Goal: Information Seeking & Learning: Learn about a topic

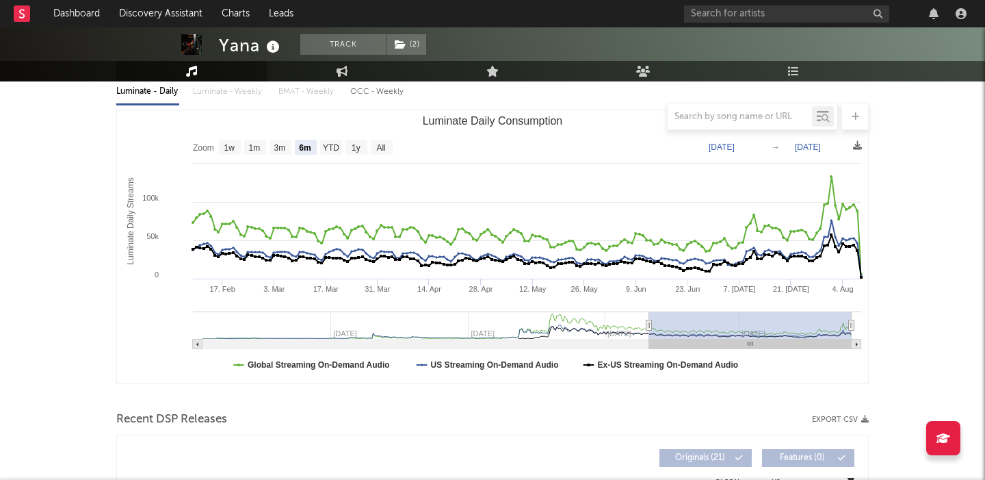
scroll to position [134, 0]
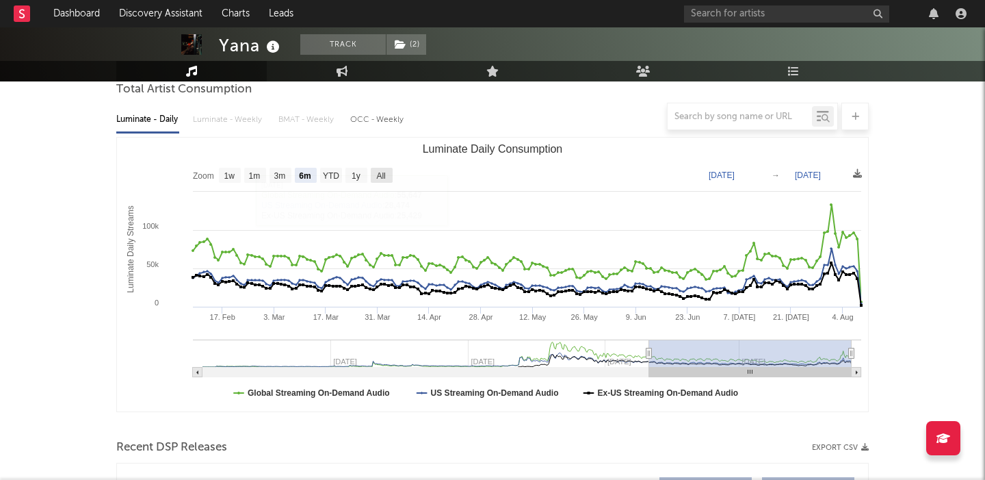
click at [384, 174] on text "All" at bounding box center [380, 176] width 9 height 10
select select "All"
type input "2024-01-07"
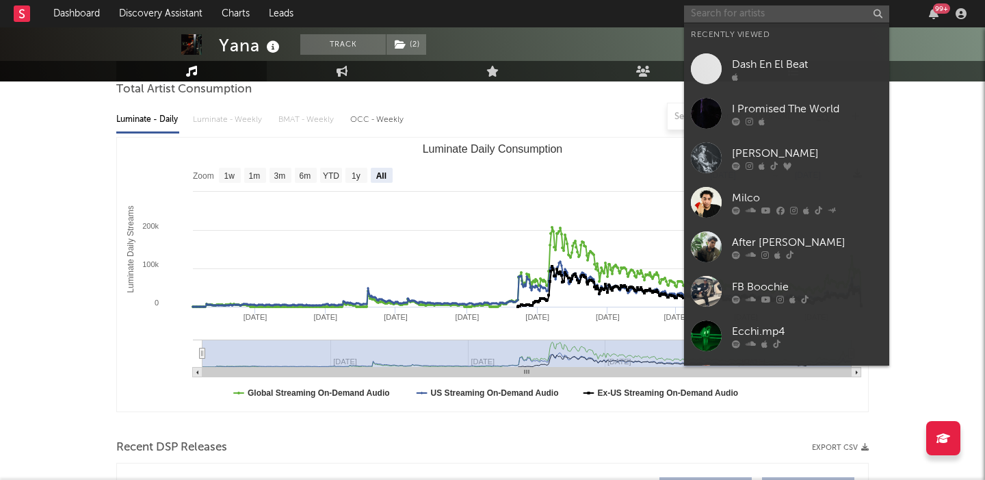
paste input "Matt Oakley"
click at [794, 11] on input "text" at bounding box center [786, 13] width 205 height 17
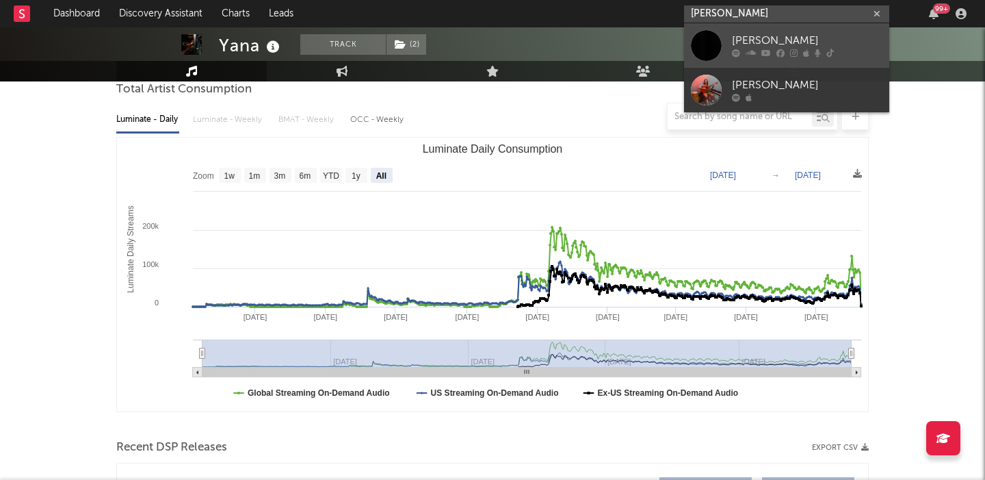
type input "Matt Oakley"
click at [813, 35] on div "Matt Oakley" at bounding box center [807, 41] width 151 height 16
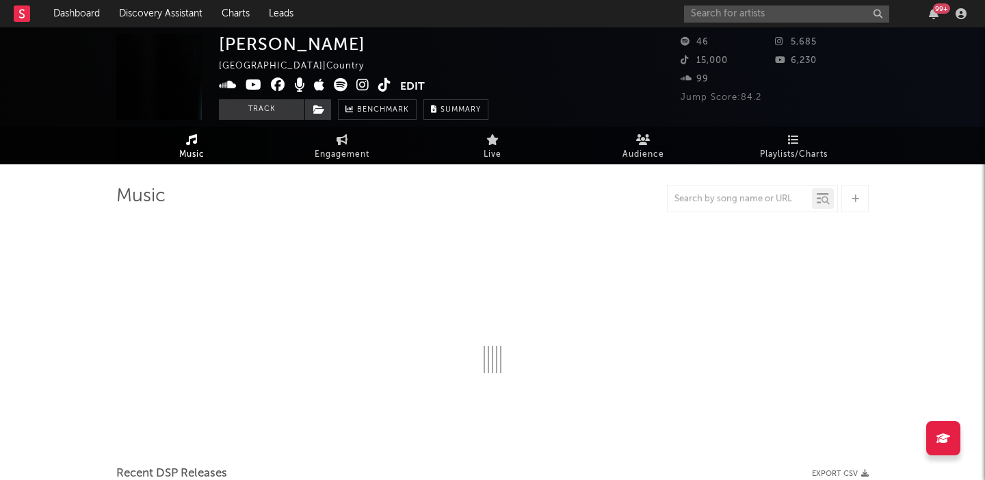
select select "1w"
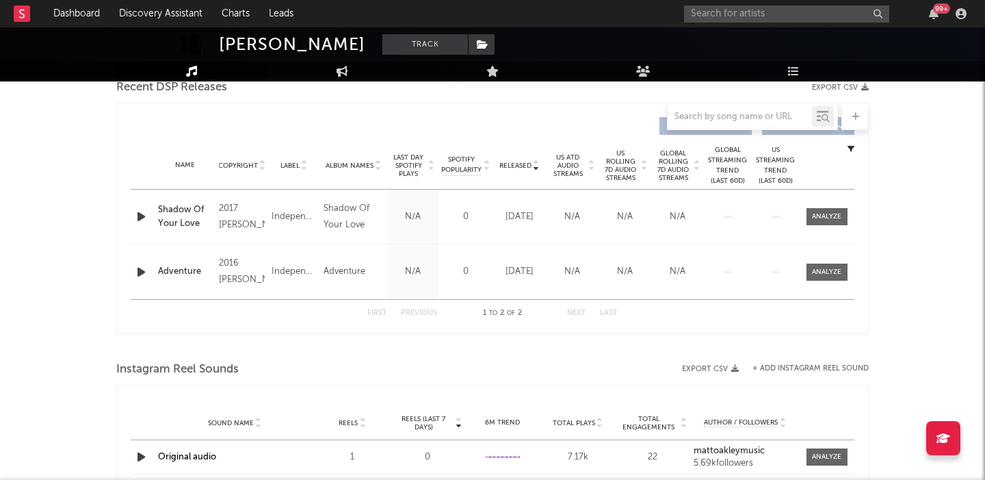
scroll to position [525, 0]
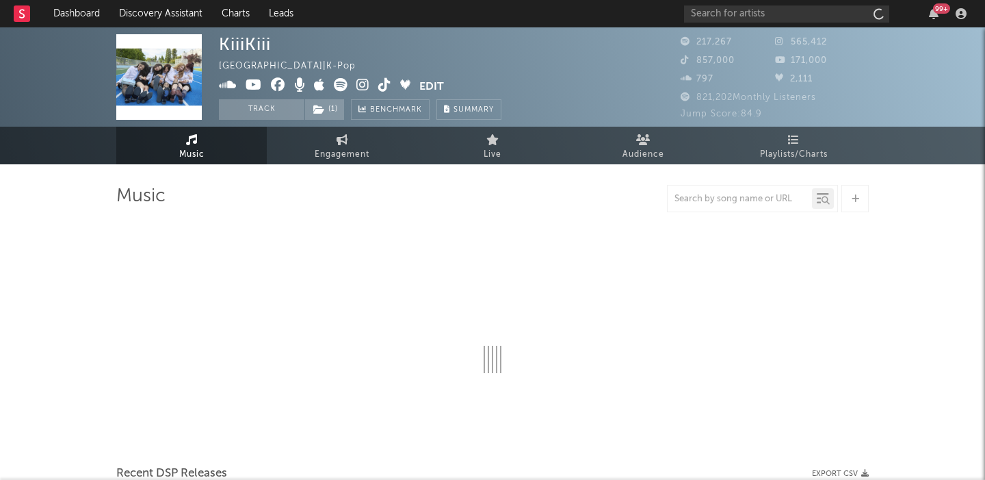
select select "6m"
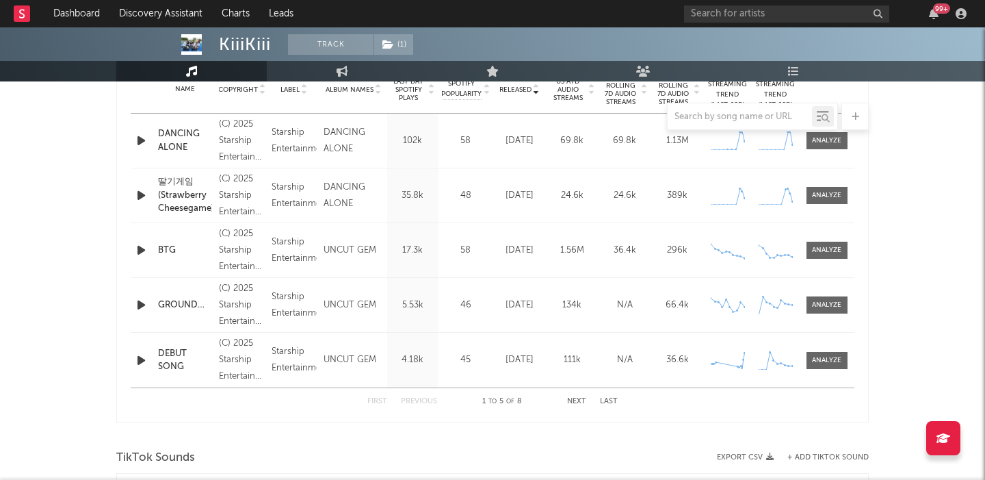
scroll to position [413, 0]
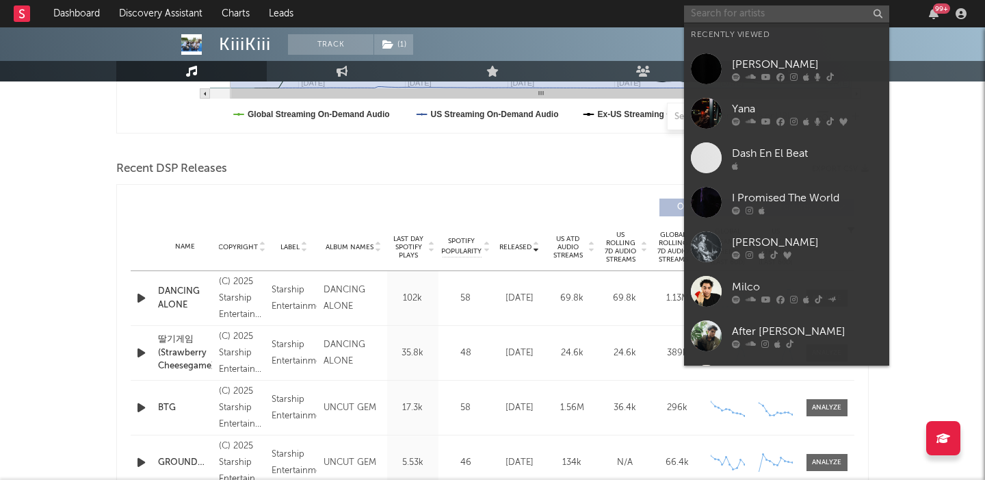
click at [788, 14] on input "text" at bounding box center [786, 13] width 205 height 17
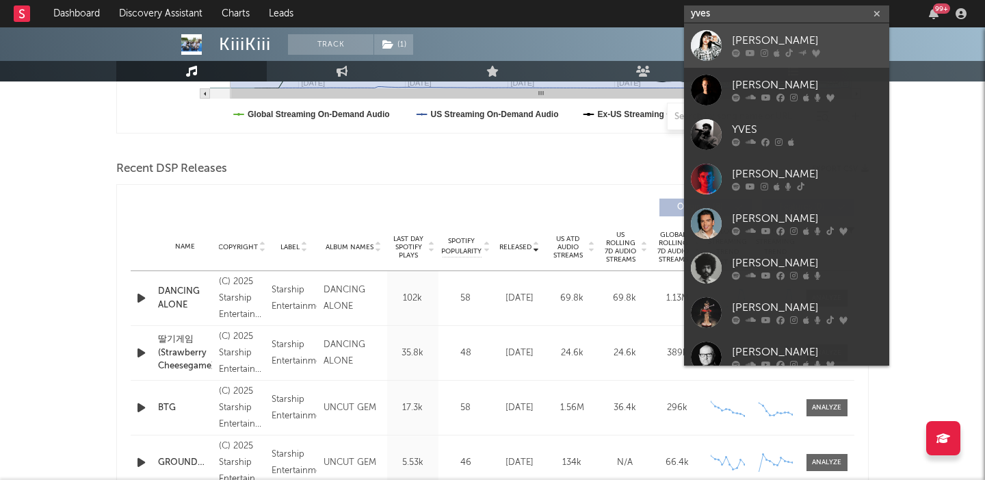
type input "yves"
click at [803, 26] on link "Yves" at bounding box center [786, 45] width 205 height 44
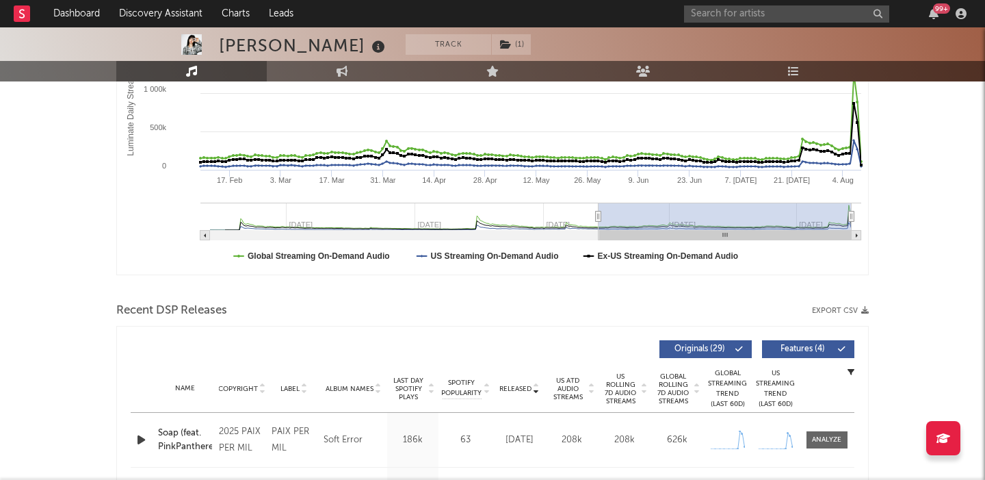
scroll to position [61, 0]
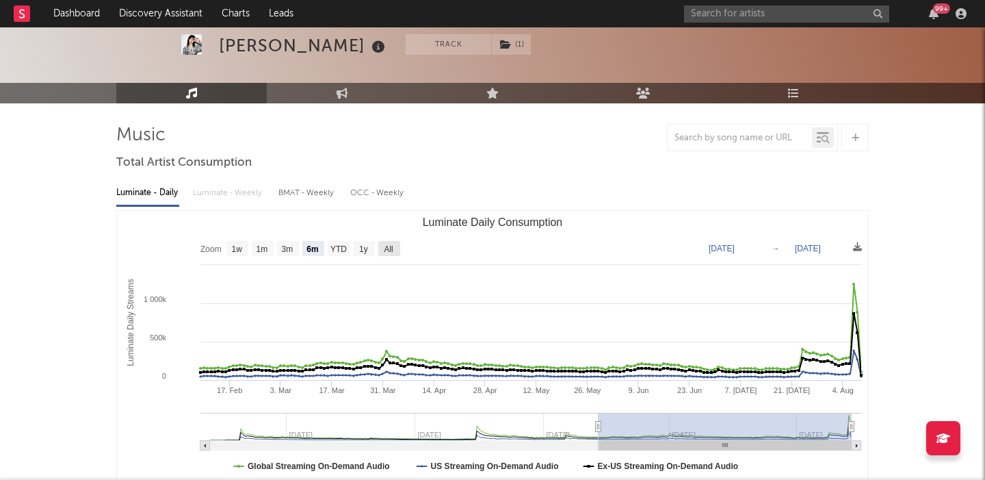
click at [386, 250] on text "All" at bounding box center [388, 249] width 9 height 10
select select "All"
type input "2024-05-07"
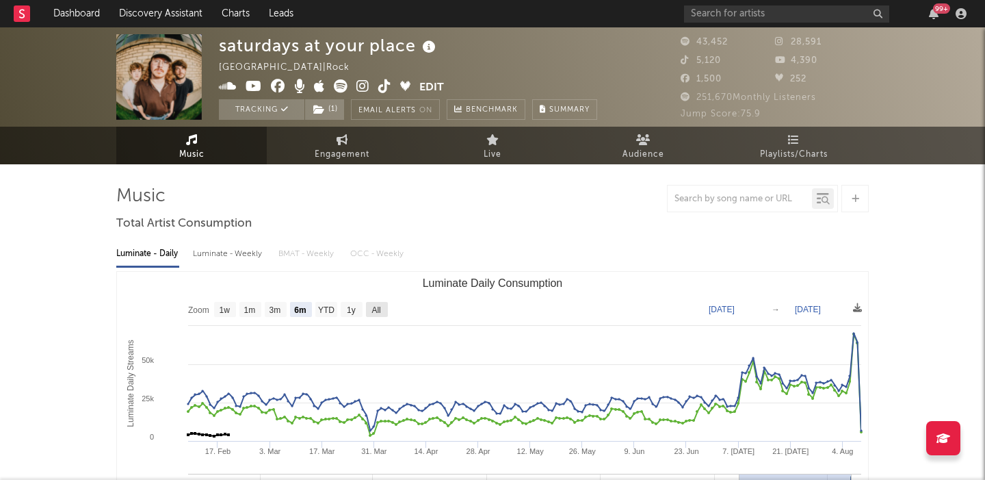
click at [380, 312] on text "All" at bounding box center [376, 310] width 9 height 10
select select "All"
type input "2022-09-22"
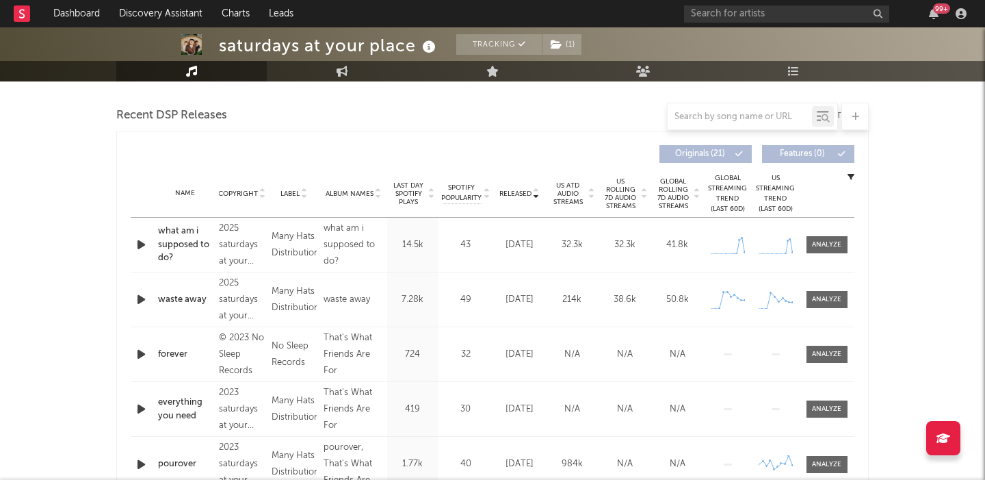
scroll to position [469, 0]
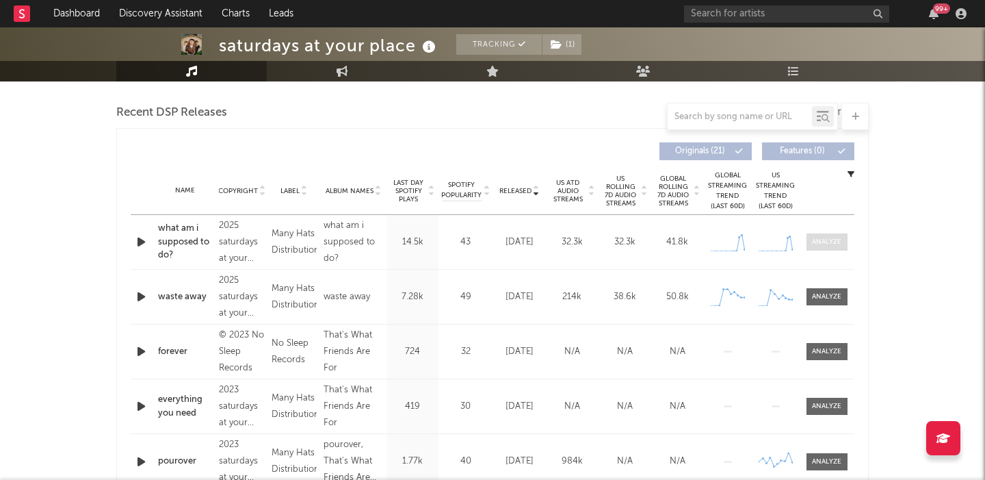
click at [833, 240] on div at bounding box center [826, 242] width 29 height 10
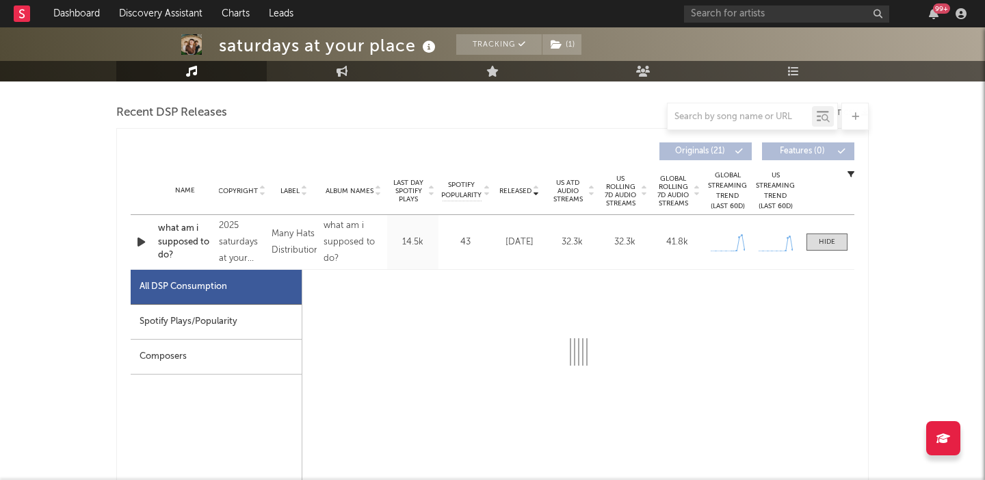
select select "1w"
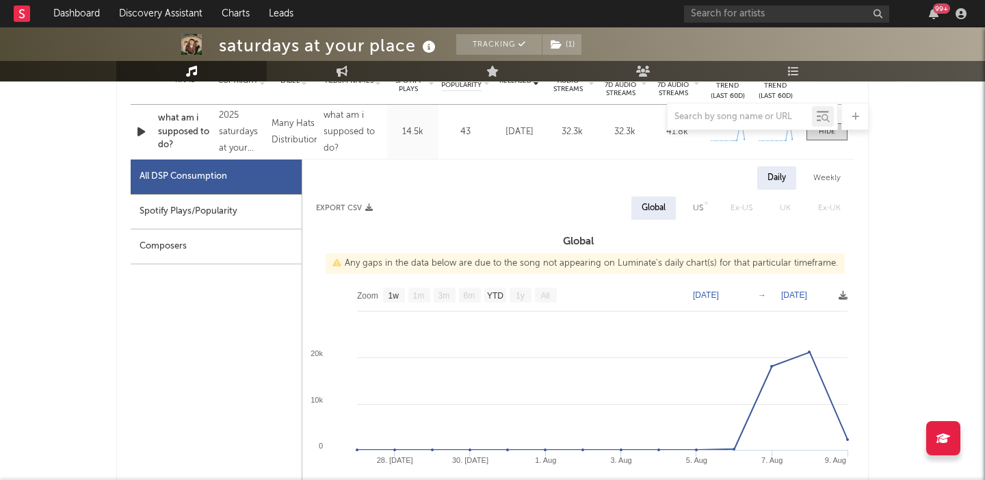
scroll to position [589, 0]
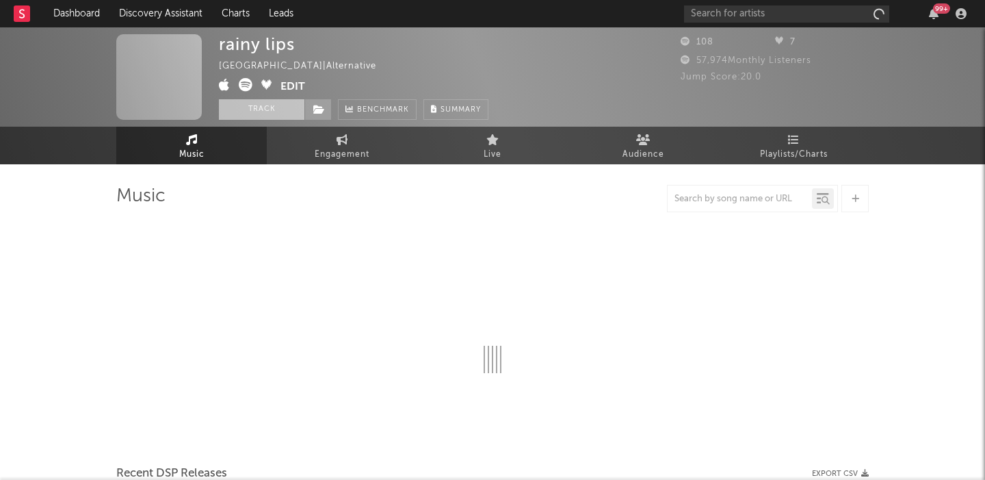
select select "6m"
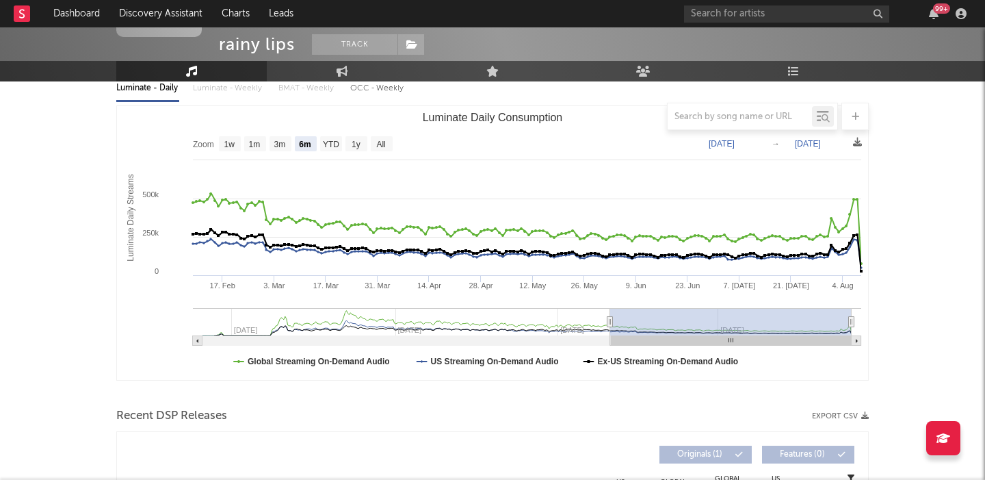
scroll to position [359, 0]
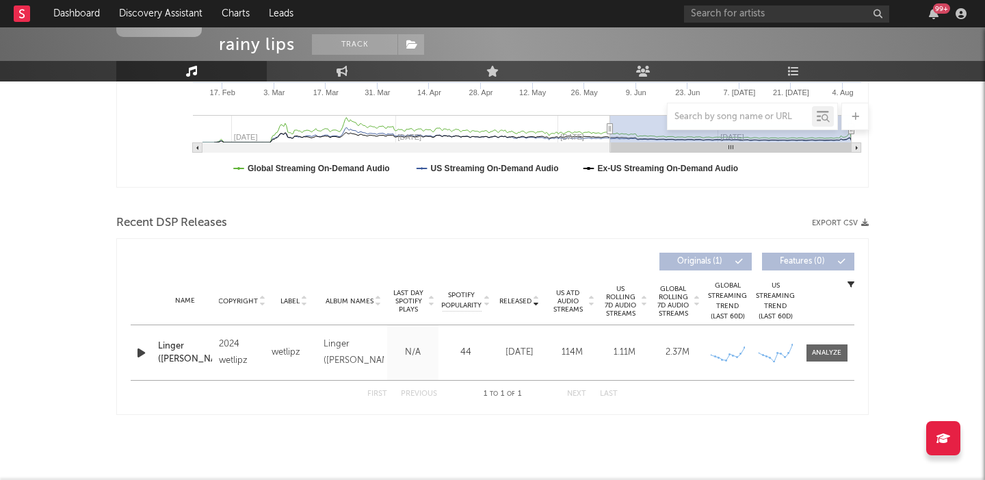
click at [147, 350] on icon "button" at bounding box center [141, 352] width 14 height 17
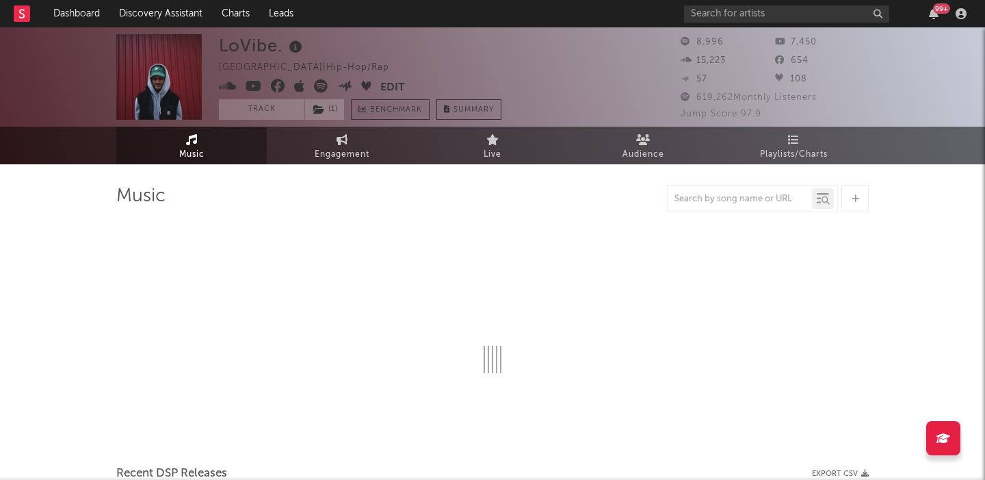
select select "6m"
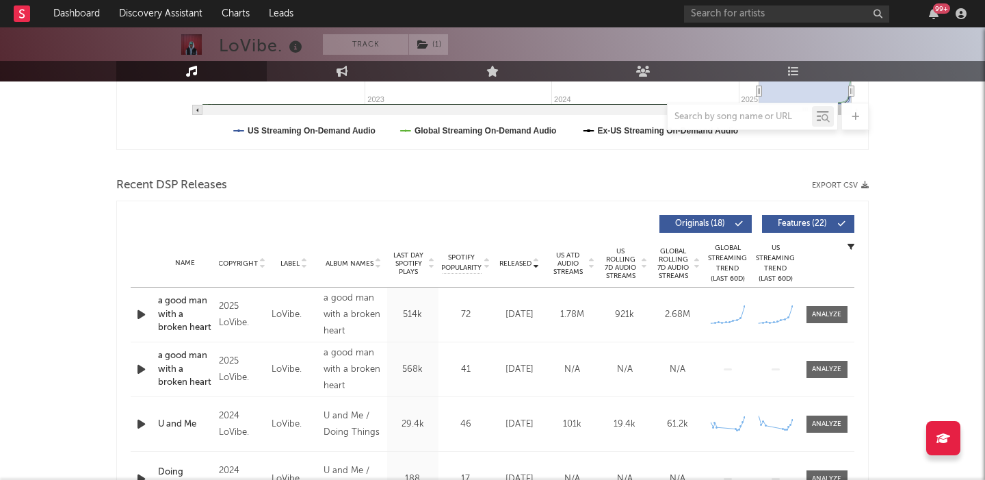
scroll to position [440, 0]
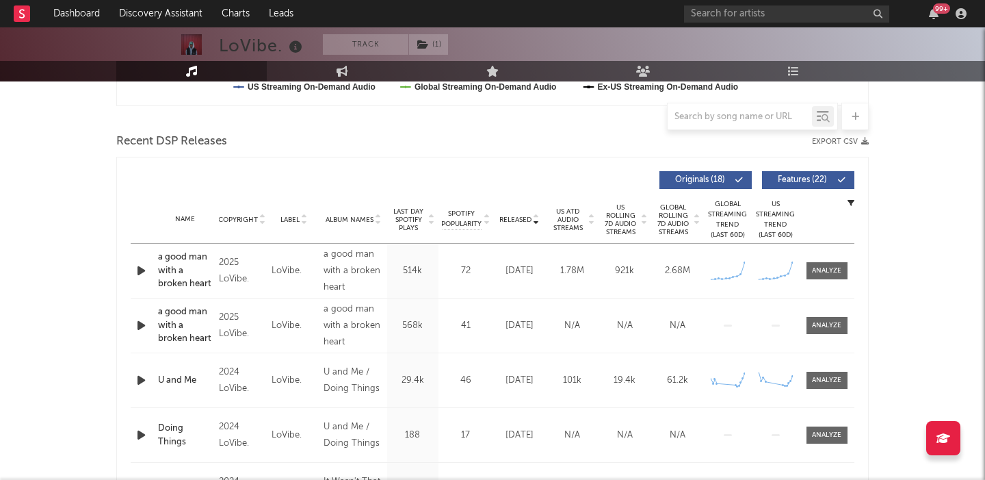
click at [140, 269] on icon "button" at bounding box center [141, 270] width 14 height 17
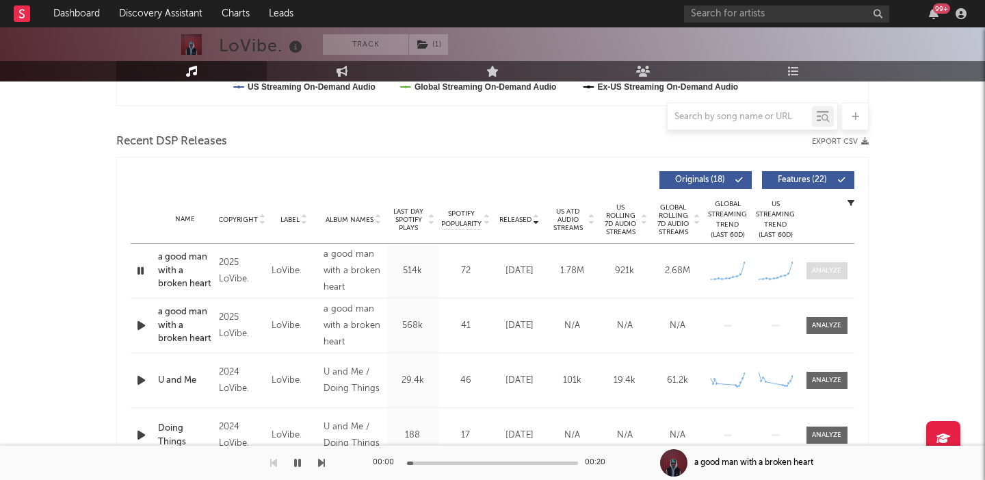
click at [834, 275] on span at bounding box center [827, 270] width 41 height 17
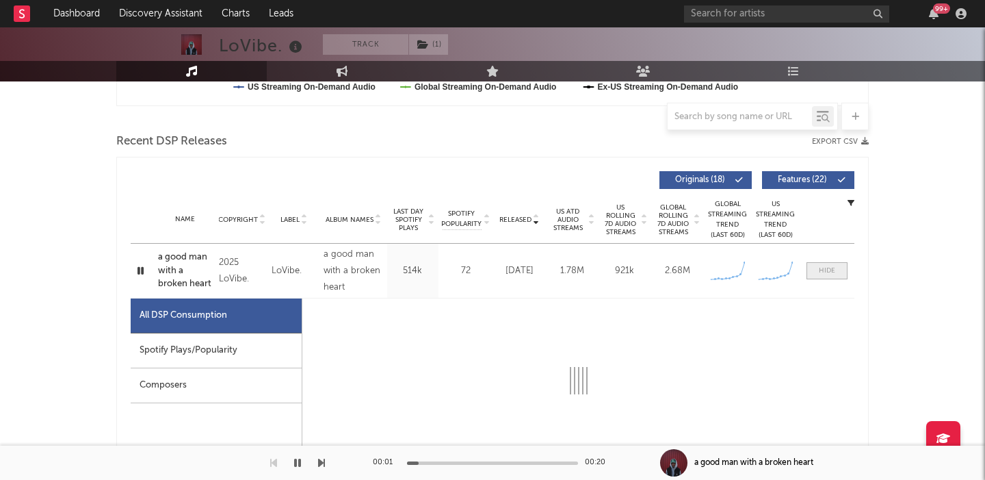
select select "1w"
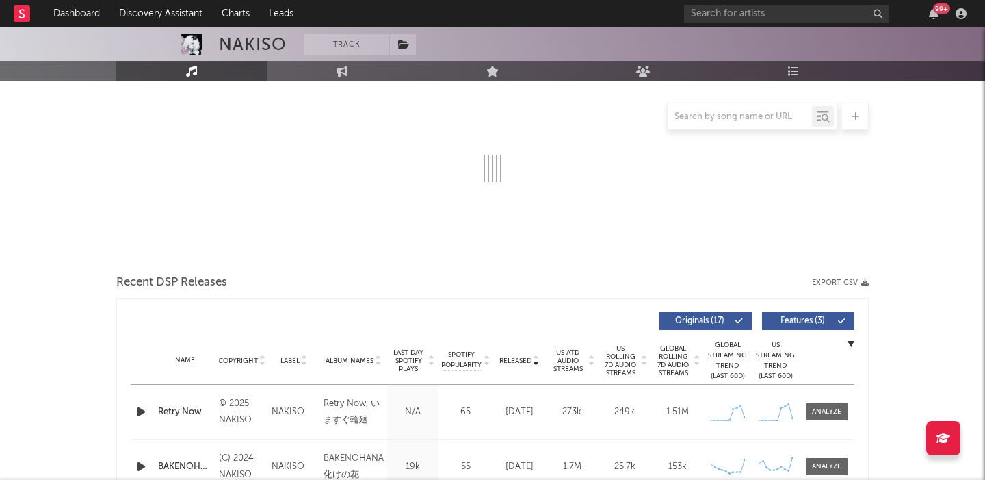
scroll to position [202, 0]
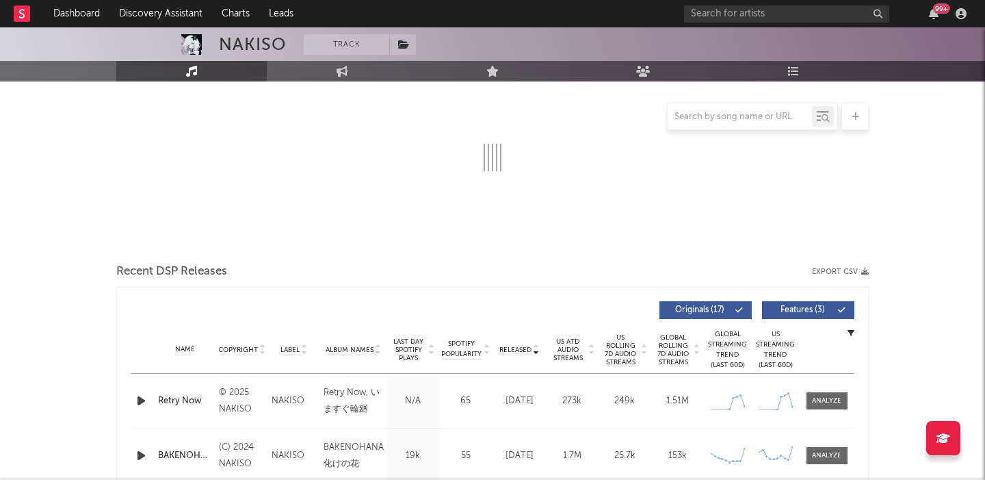
click at [142, 401] on div "Released Copyright Label Album Names Last Day Spotify Plays Spotify Popularity …" at bounding box center [492, 485] width 753 height 396
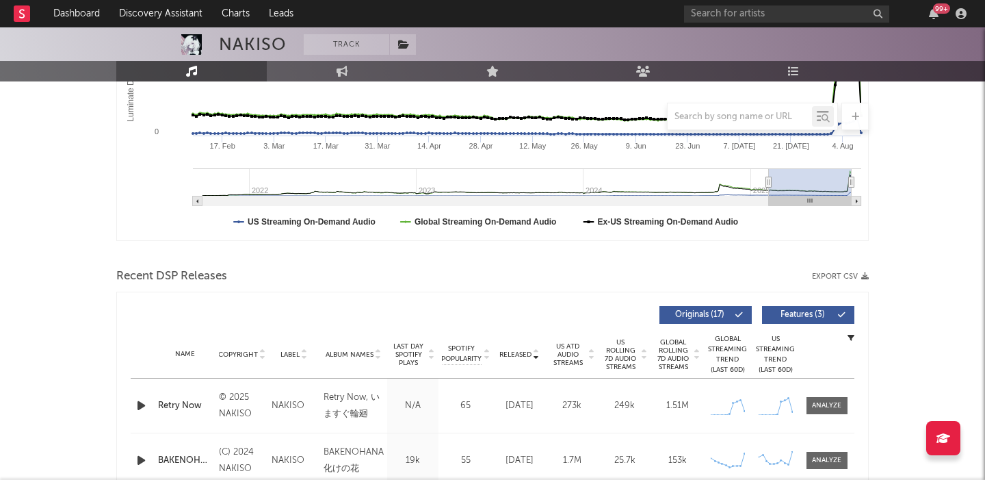
scroll to position [479, 0]
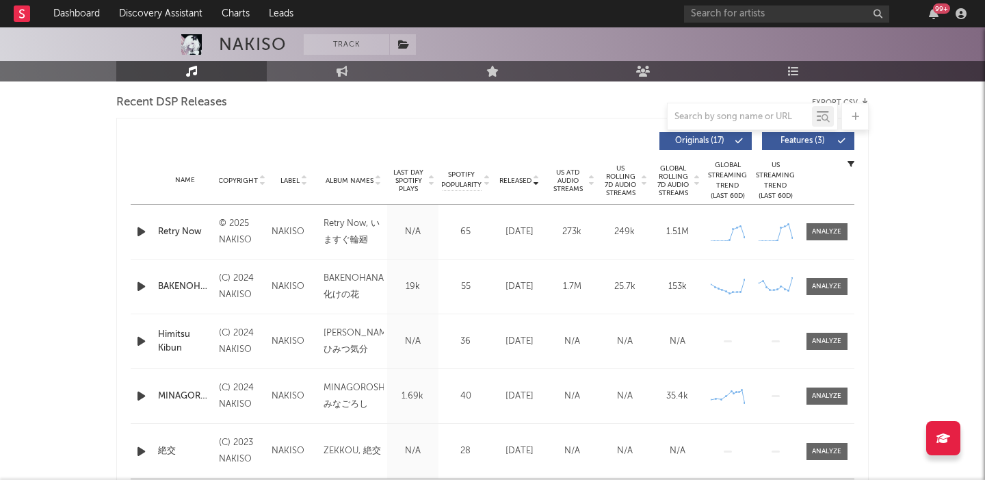
click at [138, 231] on icon "button" at bounding box center [141, 231] width 14 height 17
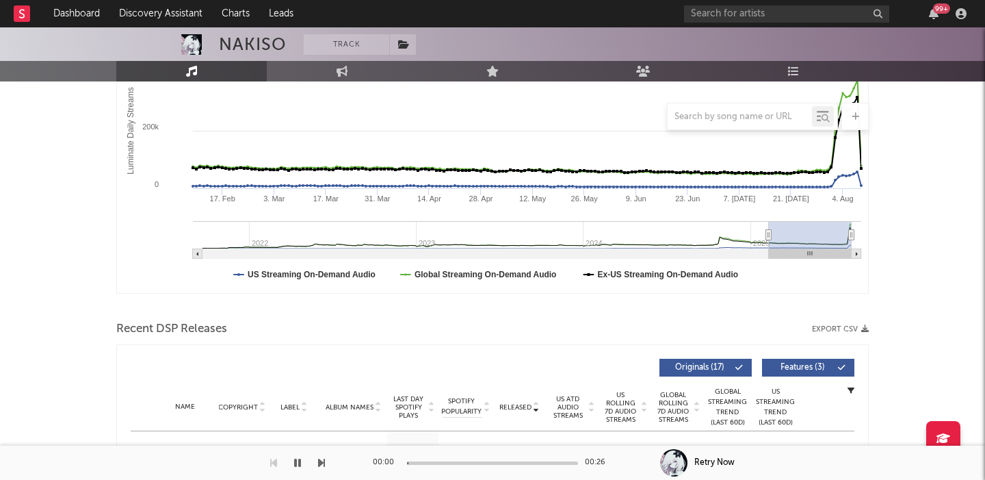
scroll to position [88, 0]
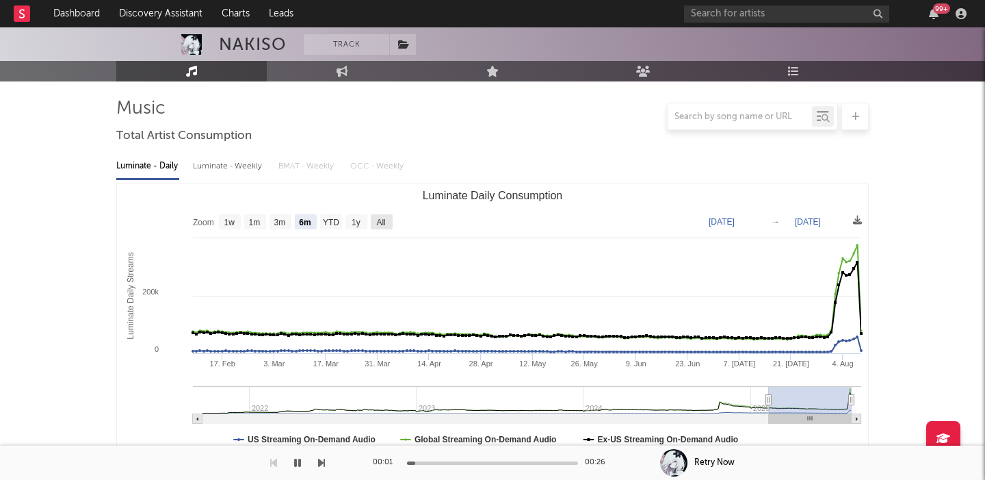
click at [389, 216] on rect "Luminate Daily Consumption" at bounding box center [382, 221] width 22 height 15
select select "All"
type input "2021-09-20"
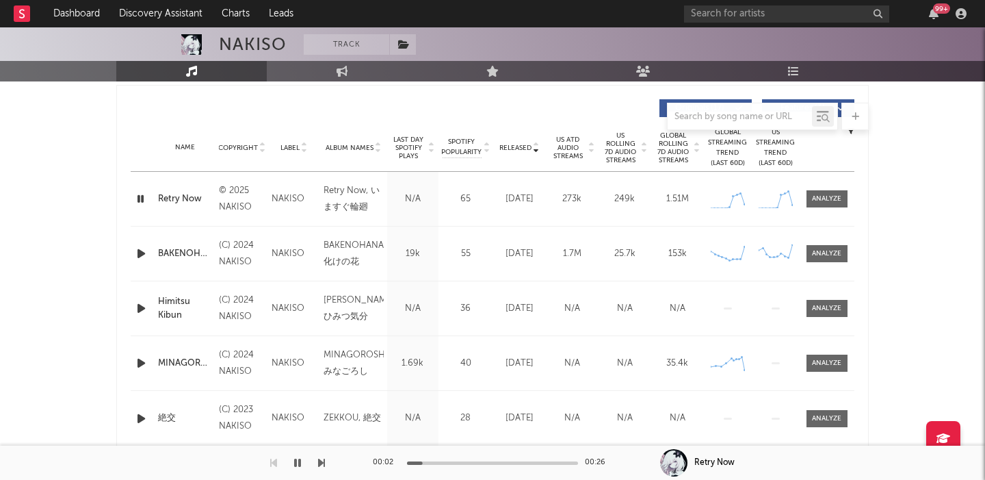
scroll to position [479, 0]
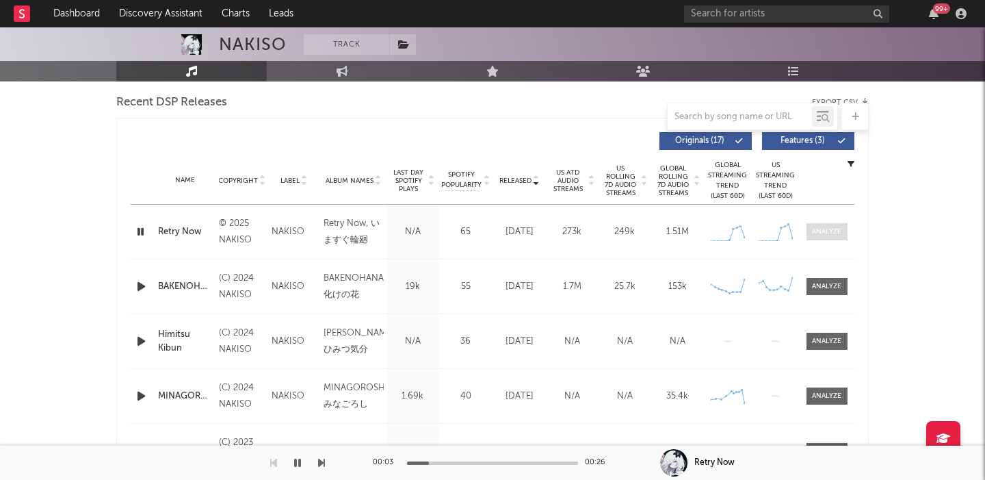
drag, startPoint x: 628, startPoint y: 182, endPoint x: 825, endPoint y: 236, distance: 203.7
click at [630, 182] on span "US Rolling 7D Audio Streams" at bounding box center [621, 180] width 38 height 33
click at [840, 236] on div at bounding box center [826, 231] width 29 height 10
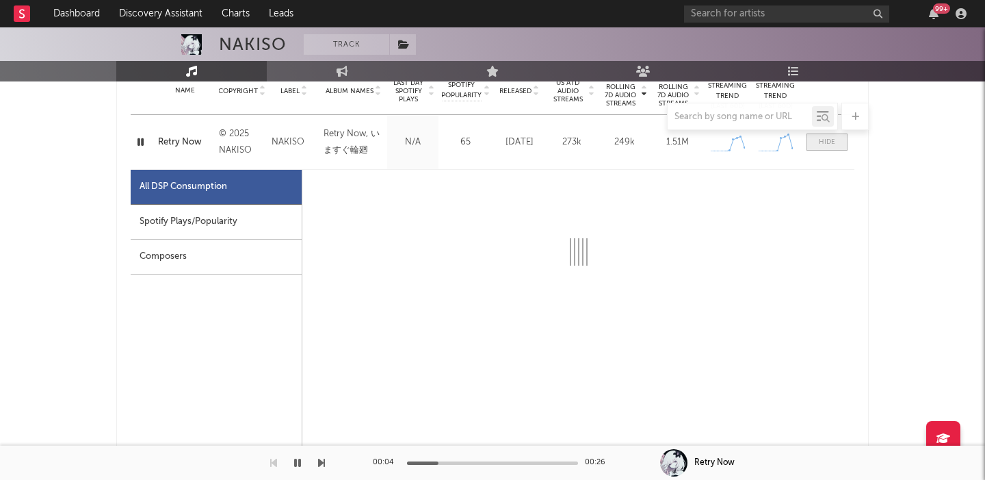
select select "1w"
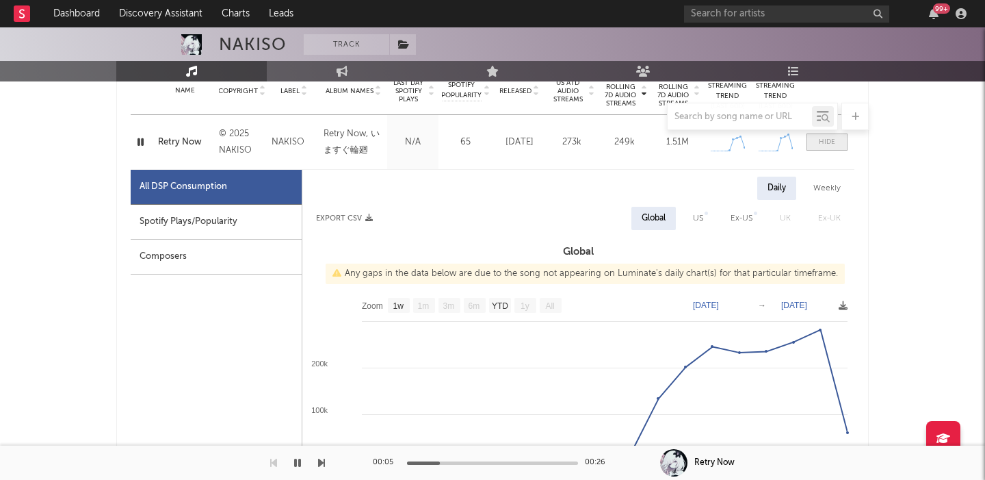
scroll to position [595, 0]
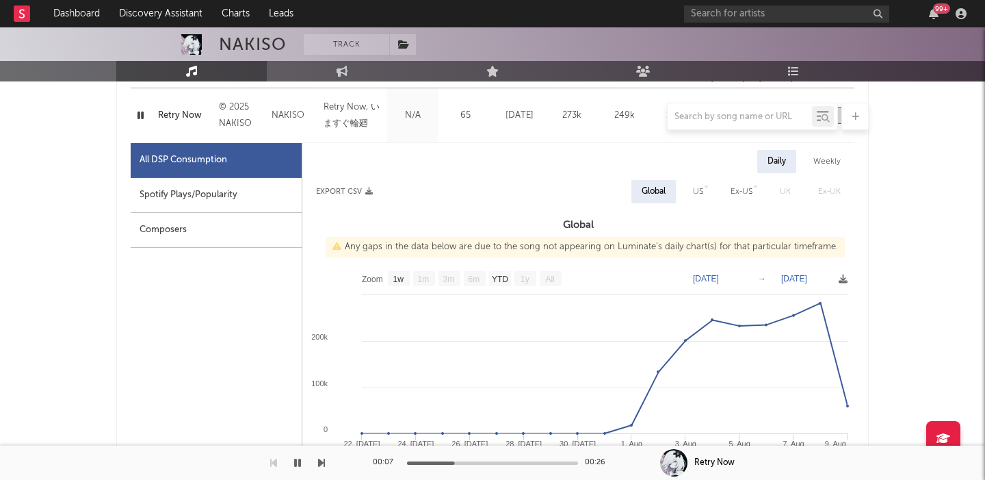
click at [270, 190] on div "Spotify Plays/Popularity" at bounding box center [216, 195] width 171 height 35
select select "1w"
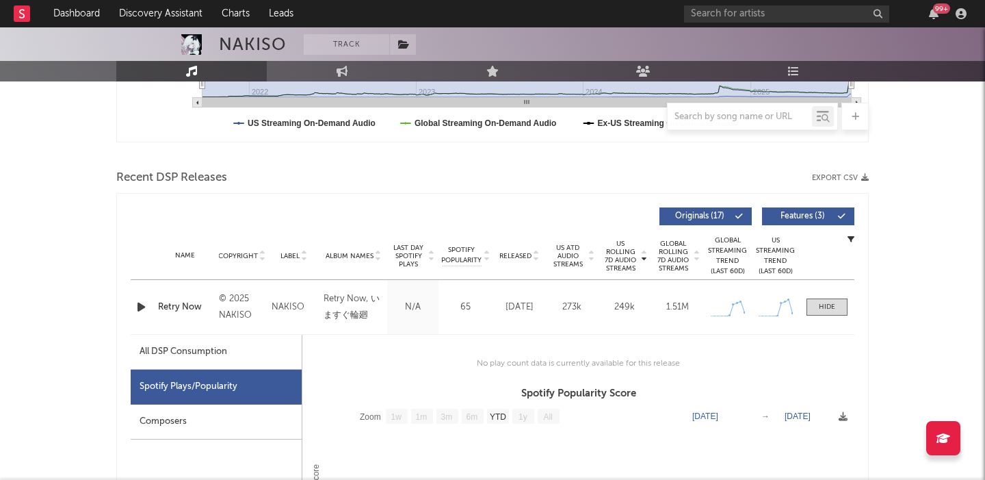
scroll to position [448, 0]
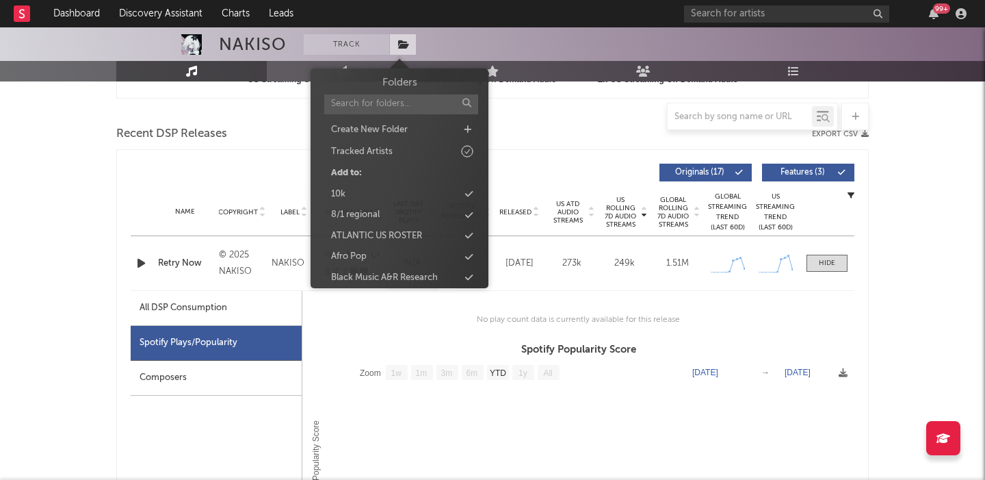
click at [411, 40] on span at bounding box center [402, 44] width 27 height 21
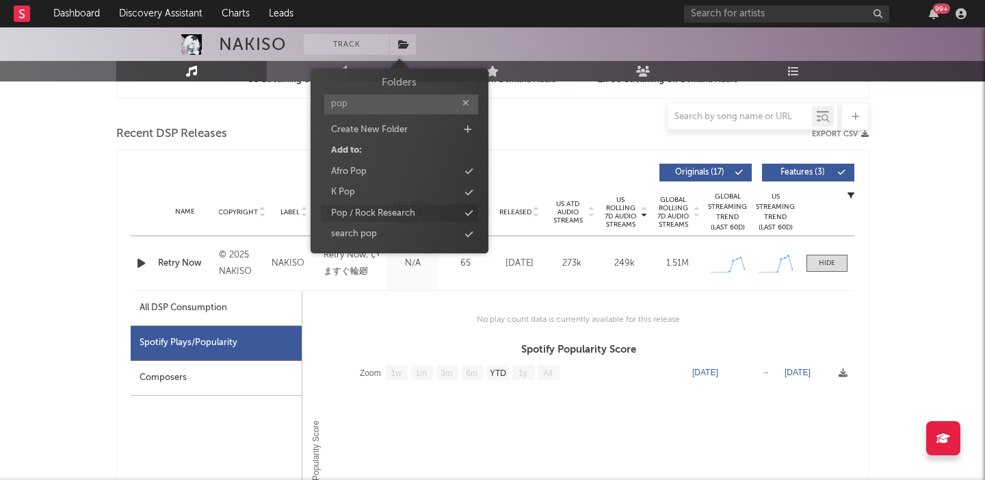
type input "pop"
click at [376, 215] on div "Pop / Rock Research" at bounding box center [373, 214] width 84 height 14
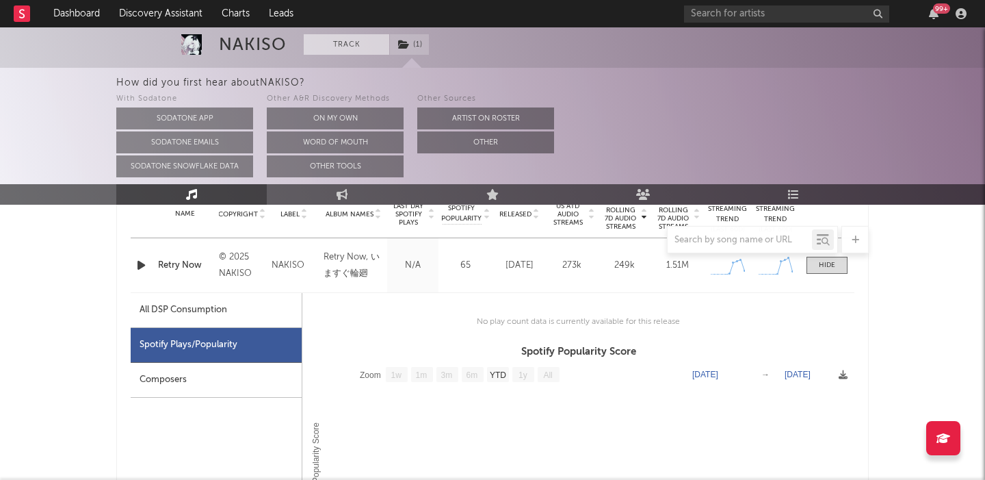
scroll to position [571, 0]
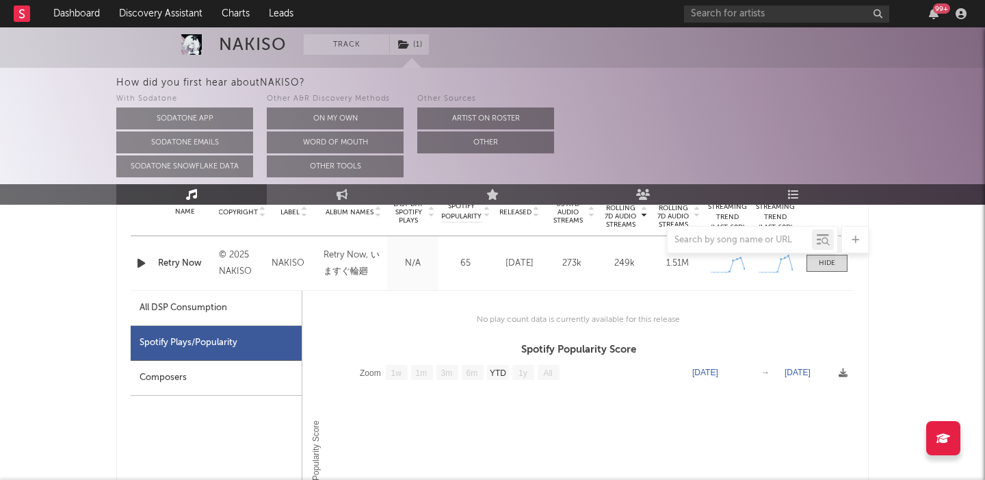
click at [141, 266] on icon "button" at bounding box center [141, 263] width 14 height 17
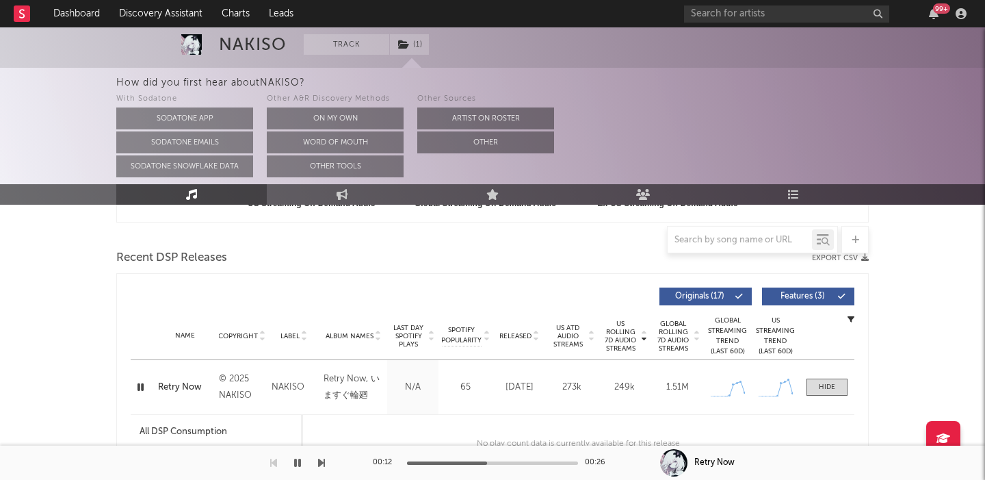
scroll to position [10, 0]
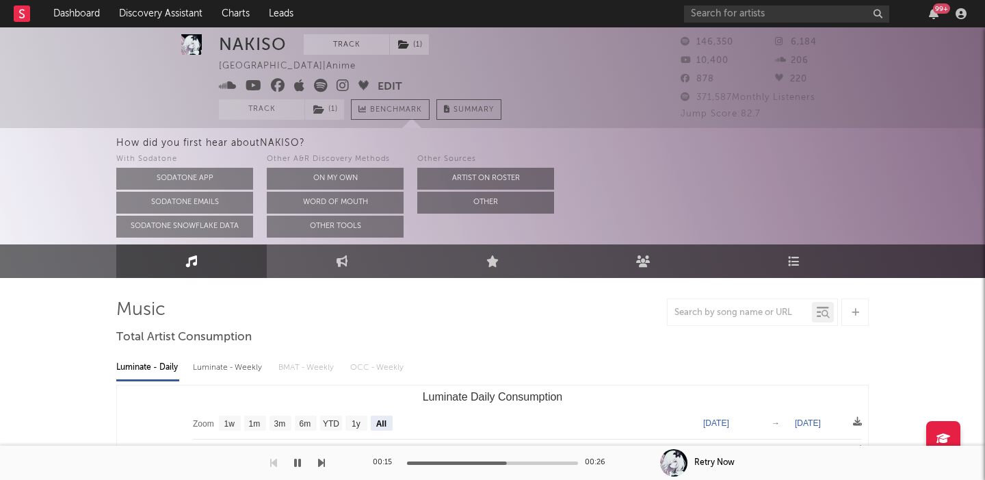
drag, startPoint x: 209, startPoint y: 172, endPoint x: 384, endPoint y: 309, distance: 222.7
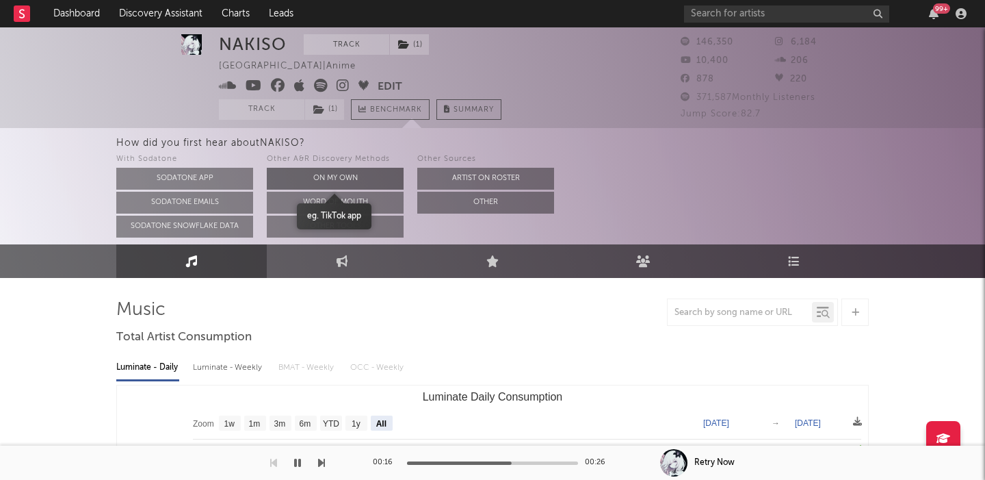
click at [373, 183] on button "On My Own" at bounding box center [335, 179] width 137 height 22
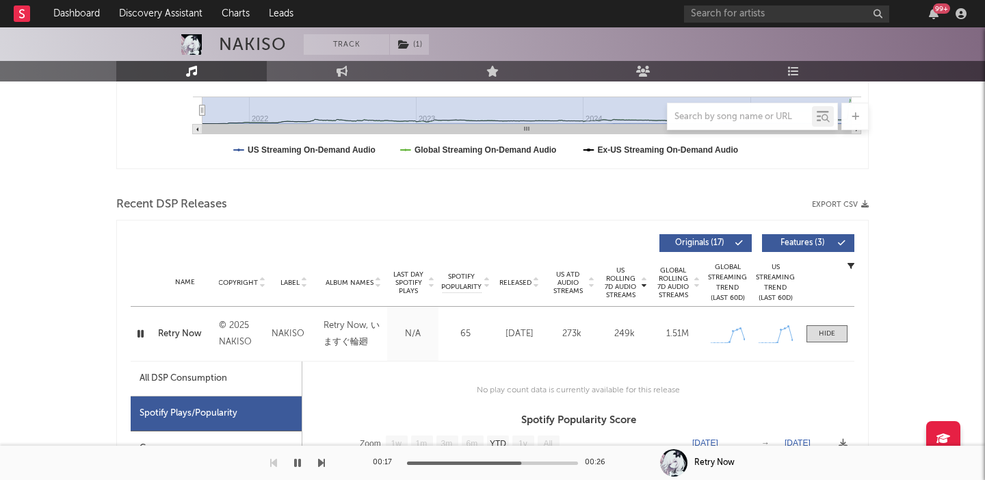
scroll to position [378, 0]
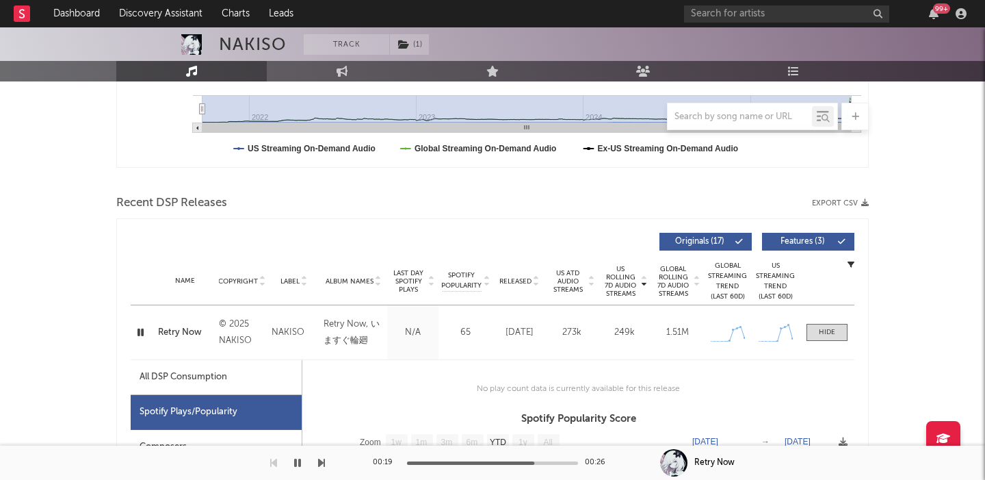
click at [246, 42] on div "NAKISO" at bounding box center [253, 44] width 68 height 21
copy div "NAKISO"
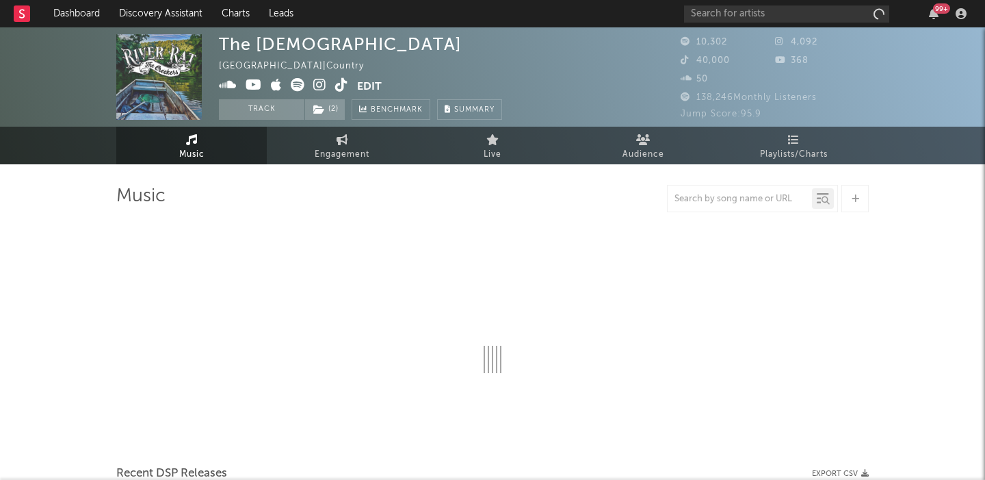
select select "6m"
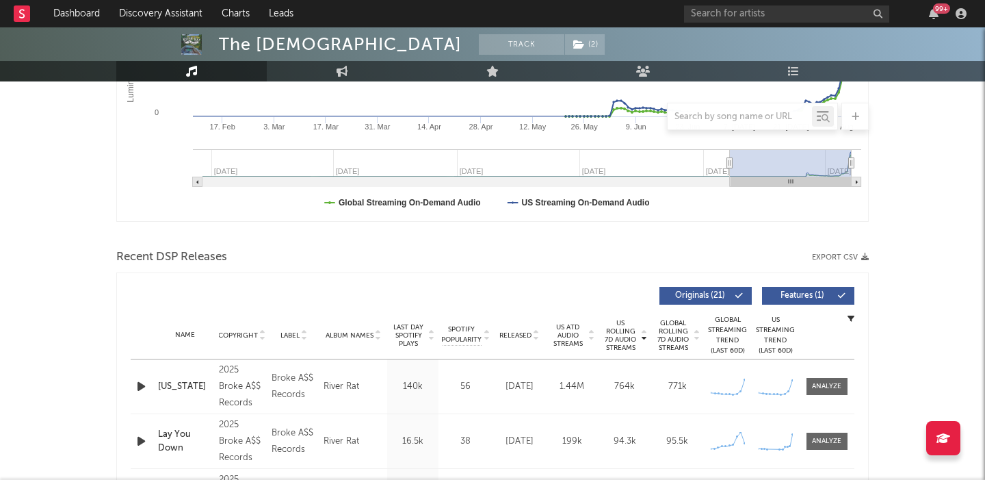
scroll to position [410, 0]
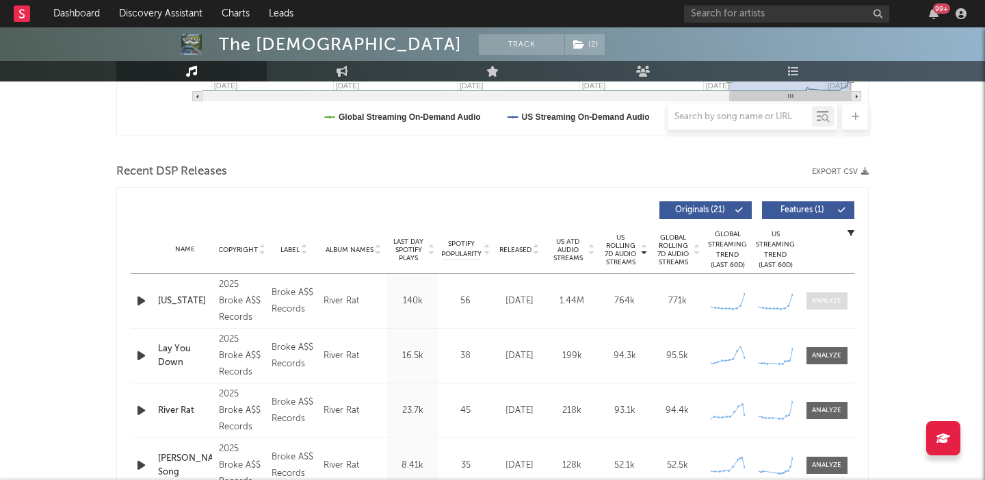
click at [825, 298] on div at bounding box center [826, 301] width 29 height 10
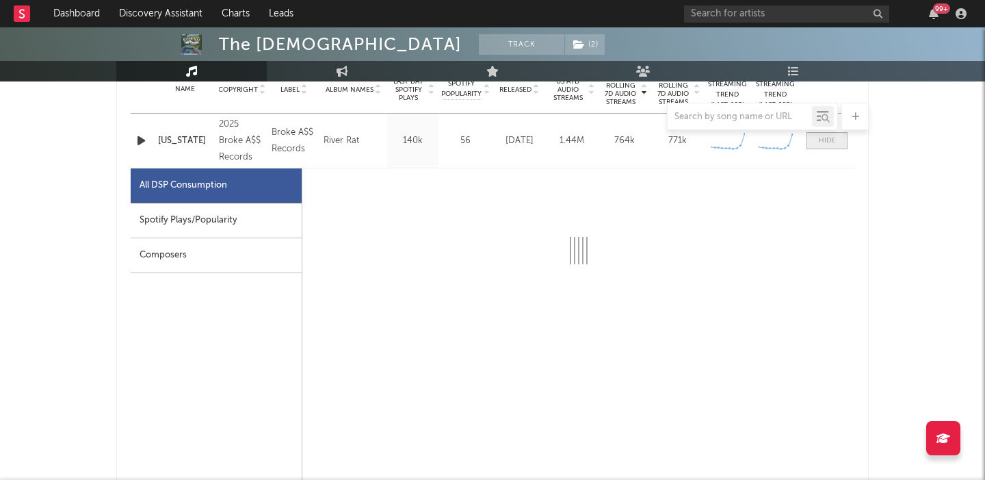
select select "1w"
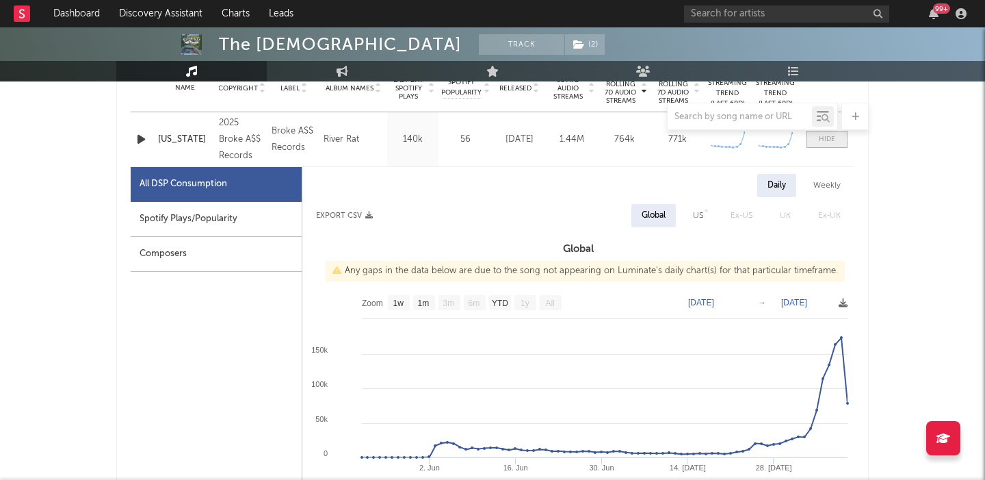
scroll to position [572, 0]
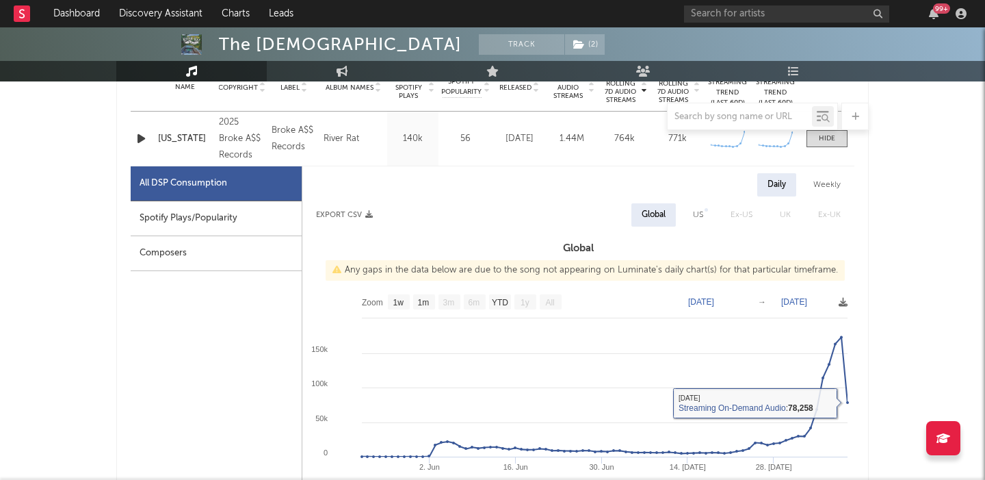
click at [699, 218] on div "US" at bounding box center [698, 215] width 10 height 16
select select "1w"
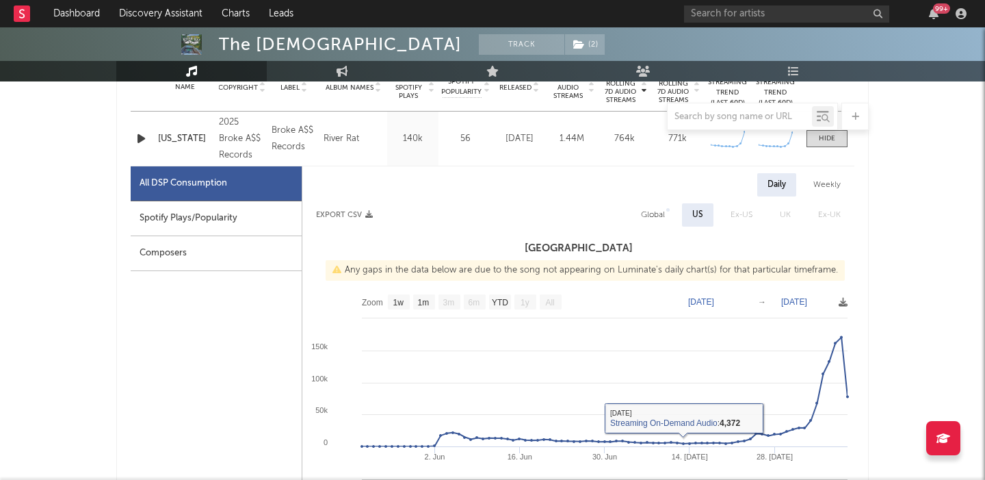
click at [213, 232] on div "Spotify Plays/Popularity" at bounding box center [216, 218] width 171 height 35
select select "1w"
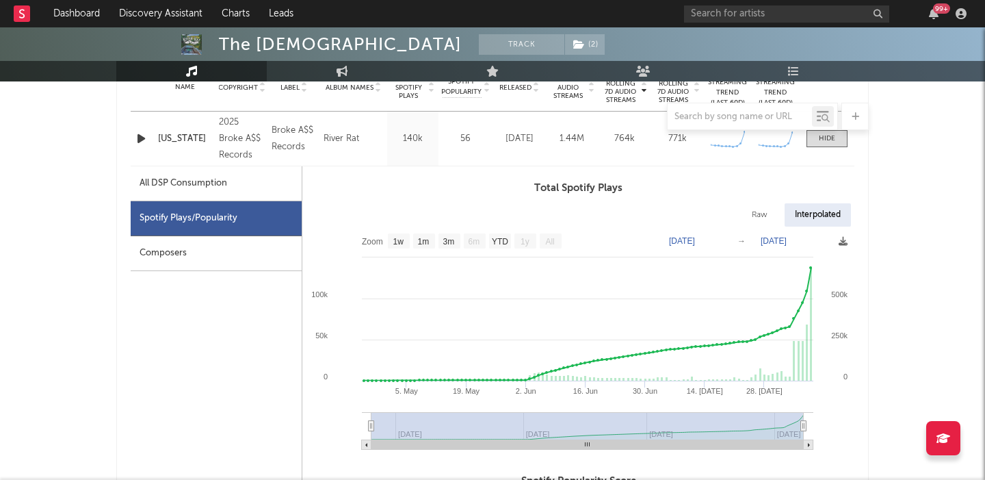
click at [757, 205] on div "Raw" at bounding box center [760, 214] width 36 height 23
select select "1w"
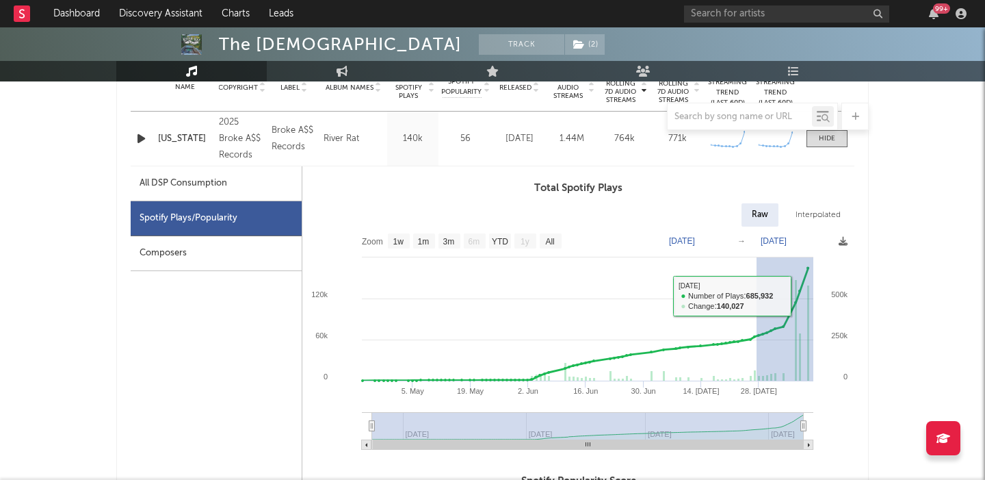
drag, startPoint x: 757, startPoint y: 296, endPoint x: 869, endPoint y: 296, distance: 112.2
type input "[DATE]"
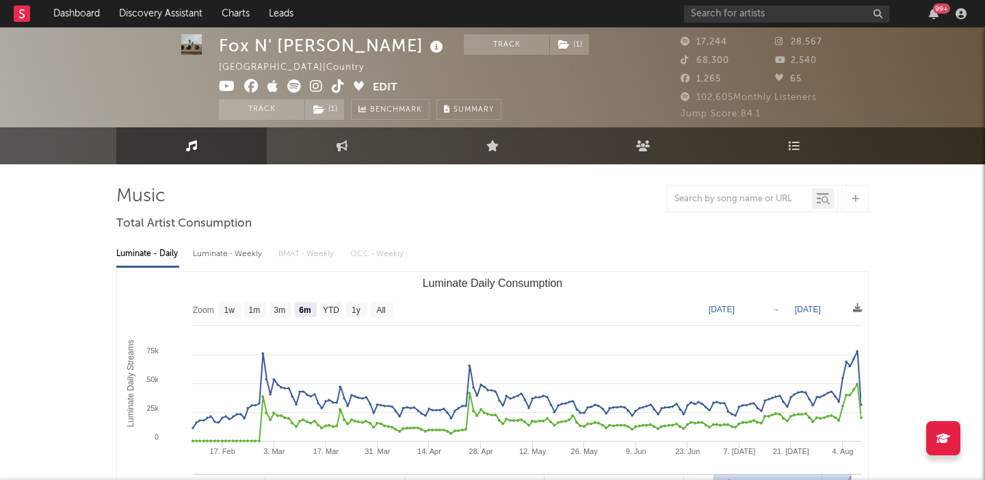
select select "6m"
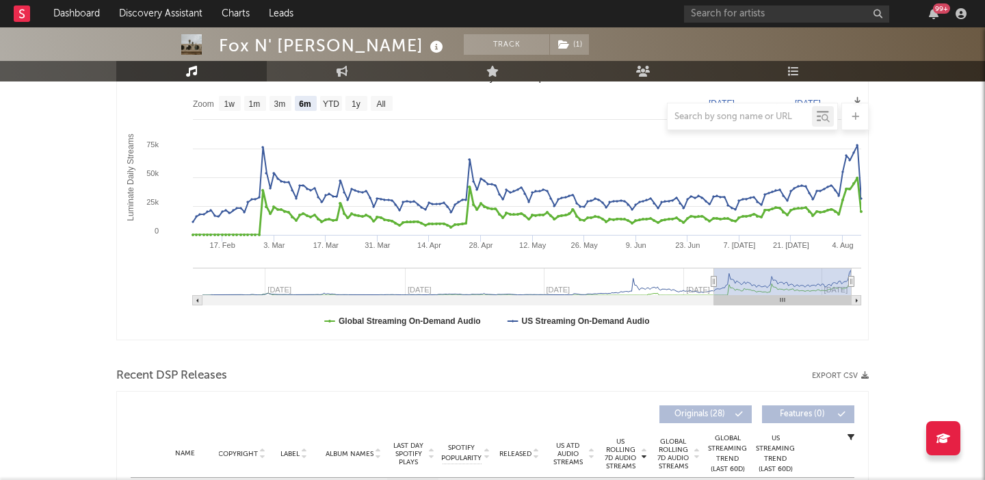
scroll to position [484, 0]
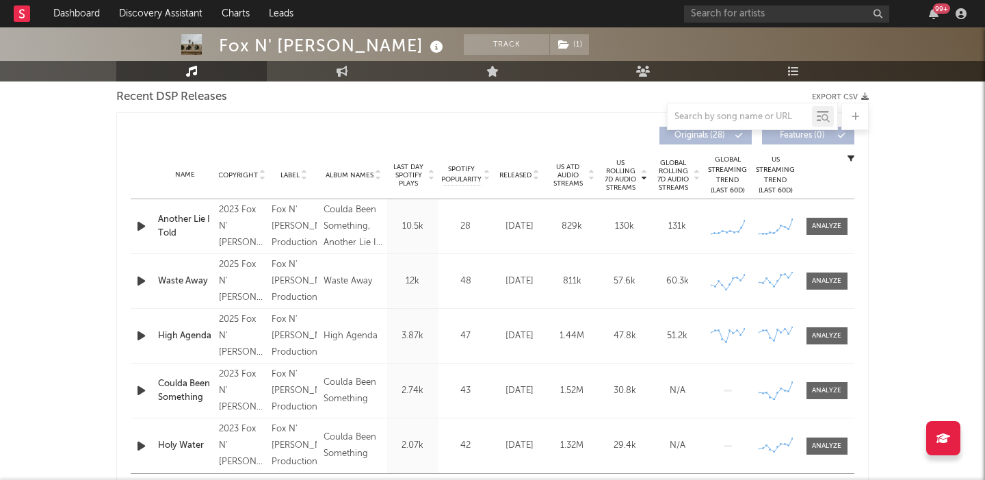
click at [140, 229] on icon "button" at bounding box center [141, 226] width 14 height 17
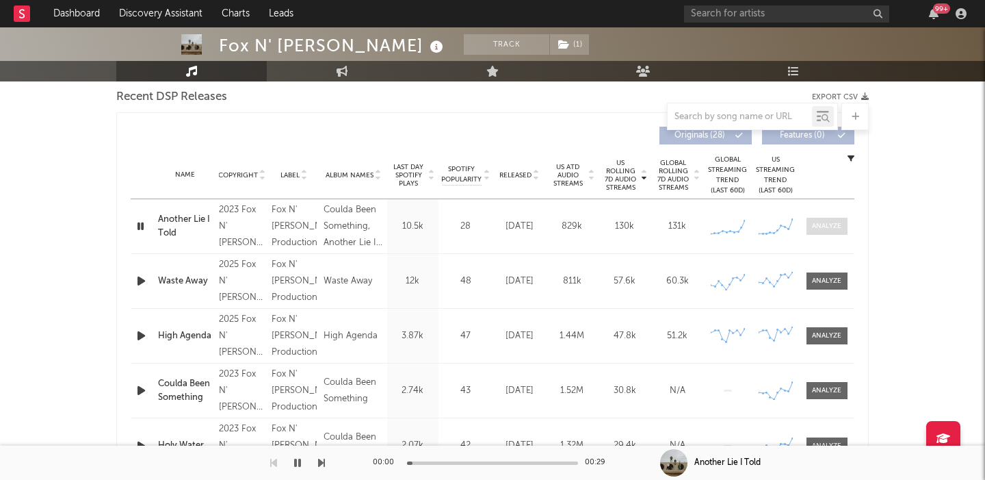
click at [823, 229] on div at bounding box center [826, 226] width 29 height 10
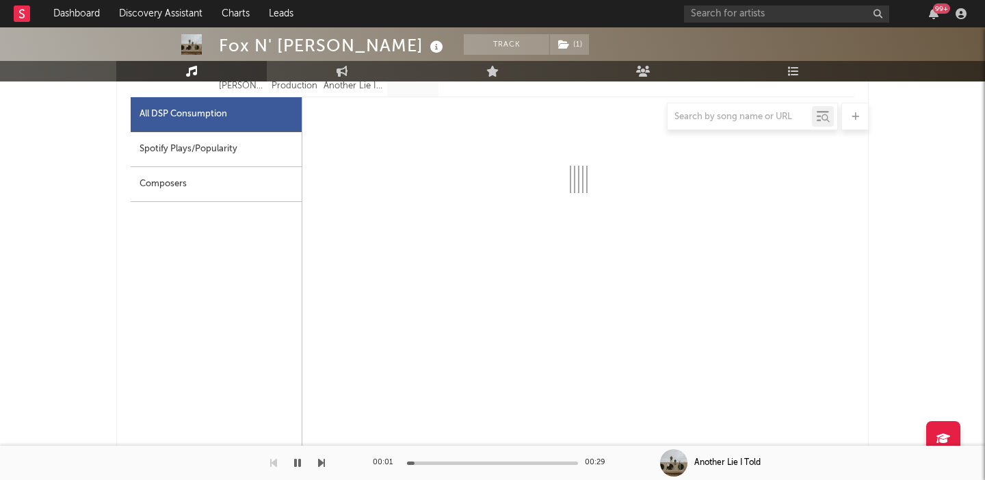
select select "6m"
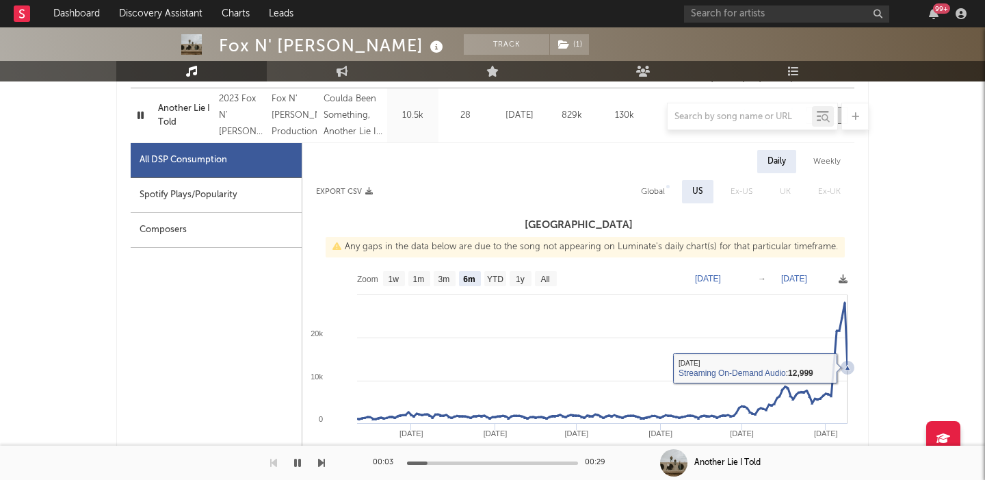
scroll to position [586, 0]
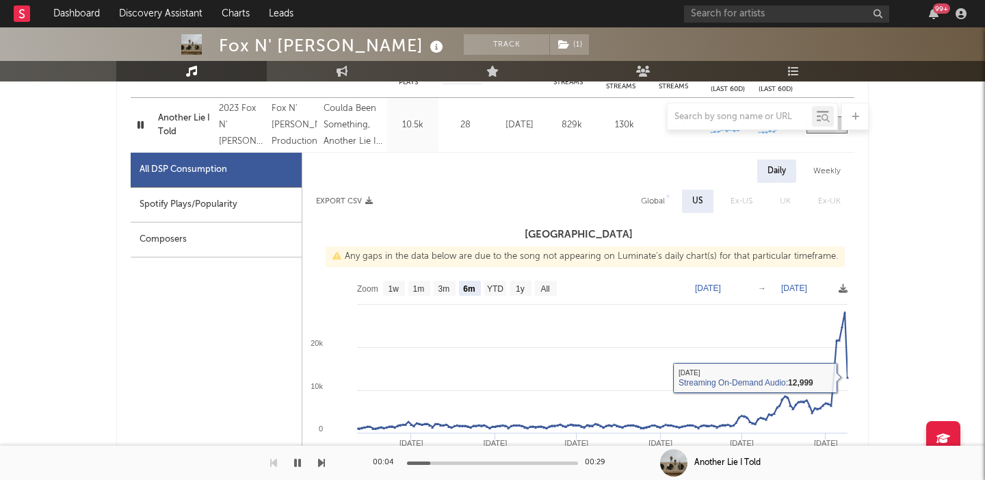
click at [657, 211] on div "Global" at bounding box center [653, 201] width 44 height 23
select select "1w"
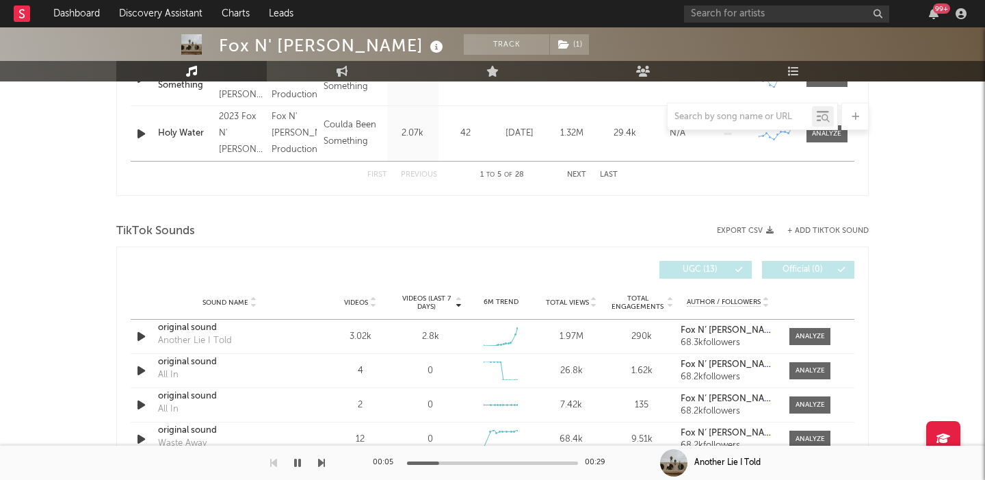
scroll to position [1661, 0]
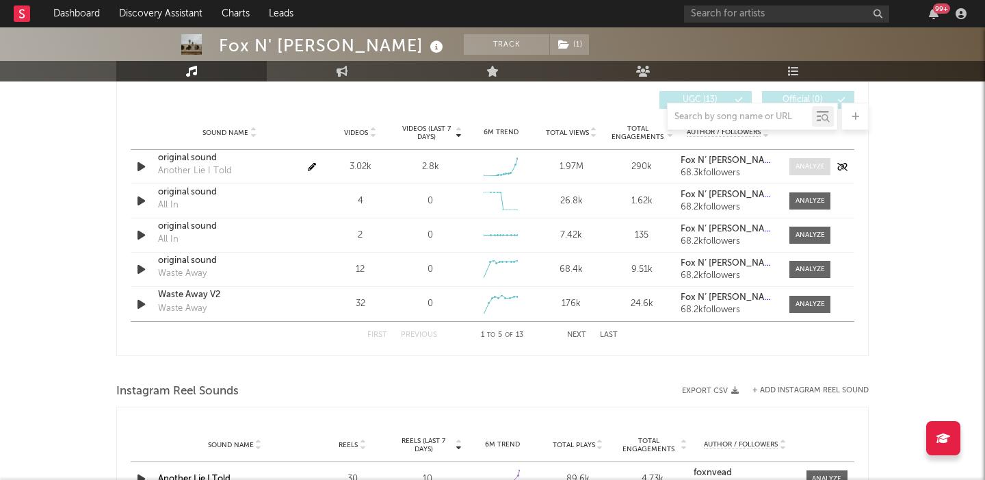
click at [811, 164] on div at bounding box center [810, 166] width 29 height 10
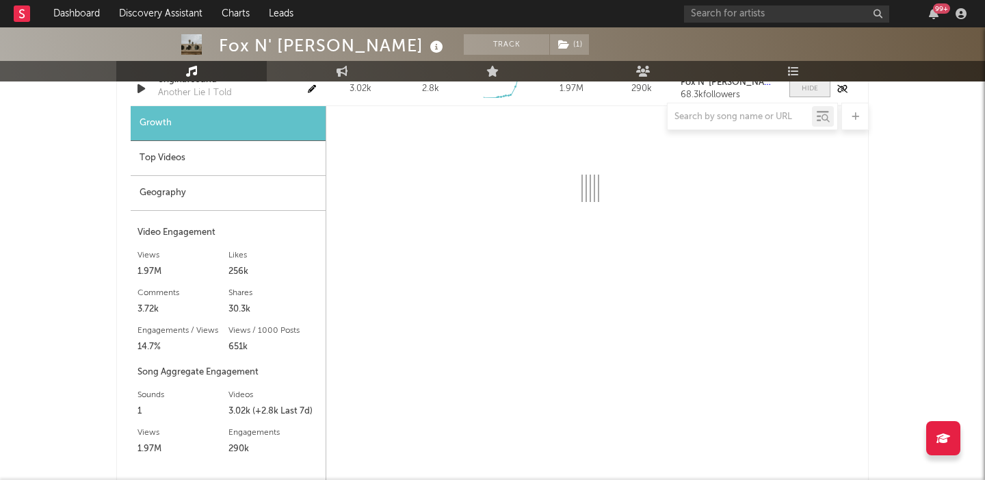
scroll to position [1711, 0]
select select "1w"
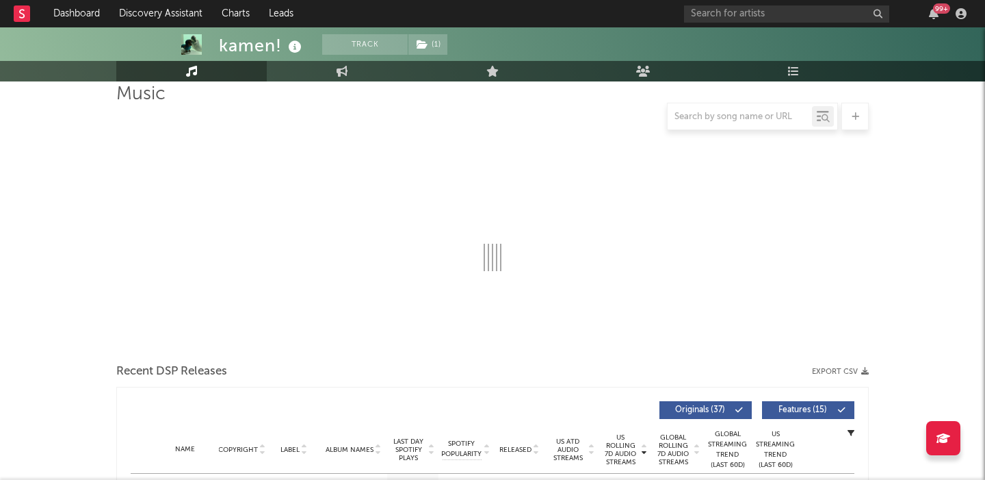
scroll to position [197, 0]
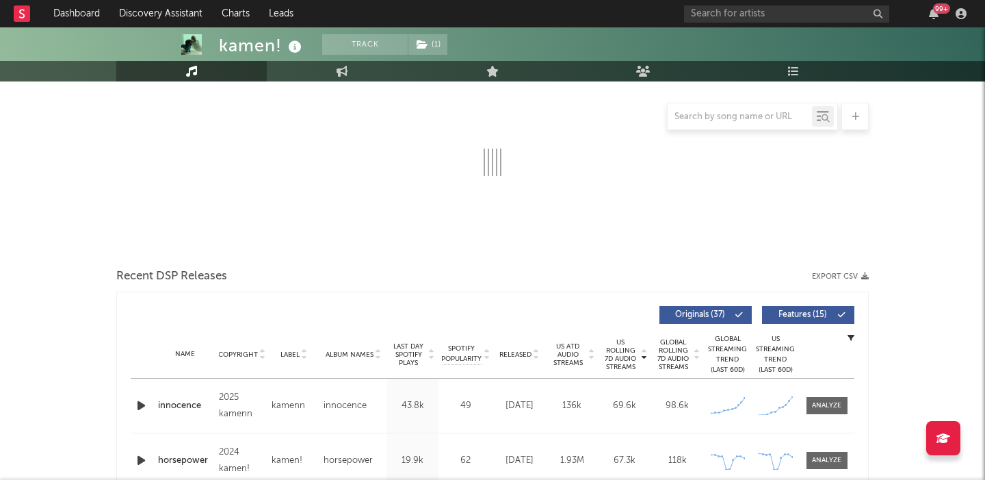
click at [138, 406] on icon "button" at bounding box center [141, 405] width 14 height 17
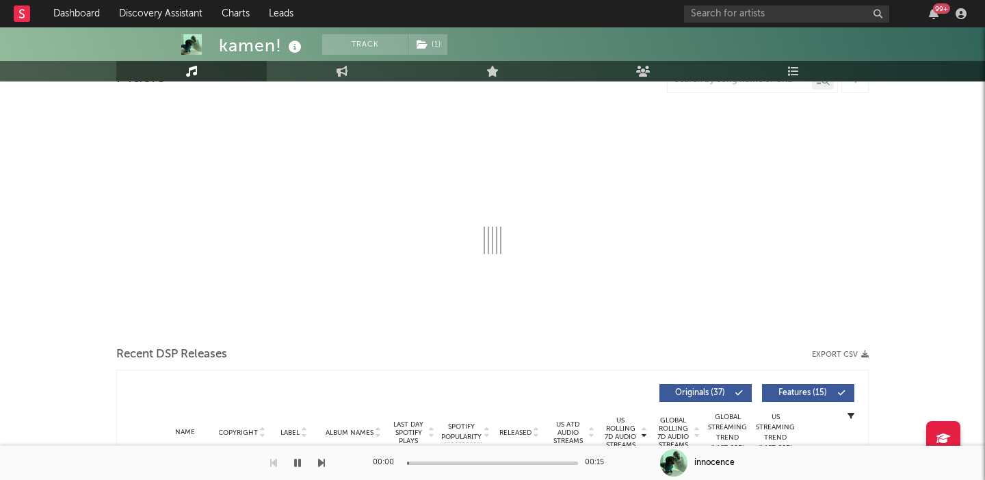
scroll to position [0, 0]
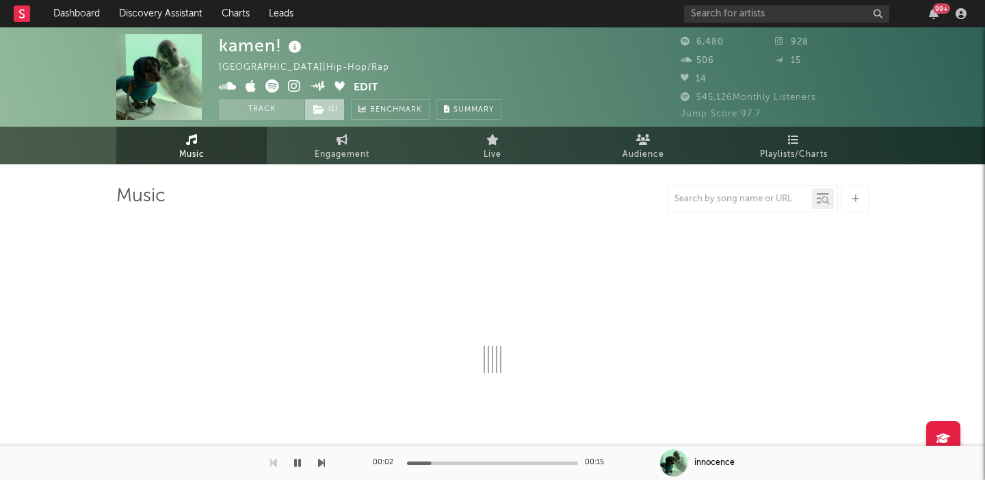
click at [322, 114] on icon at bounding box center [319, 110] width 12 height 10
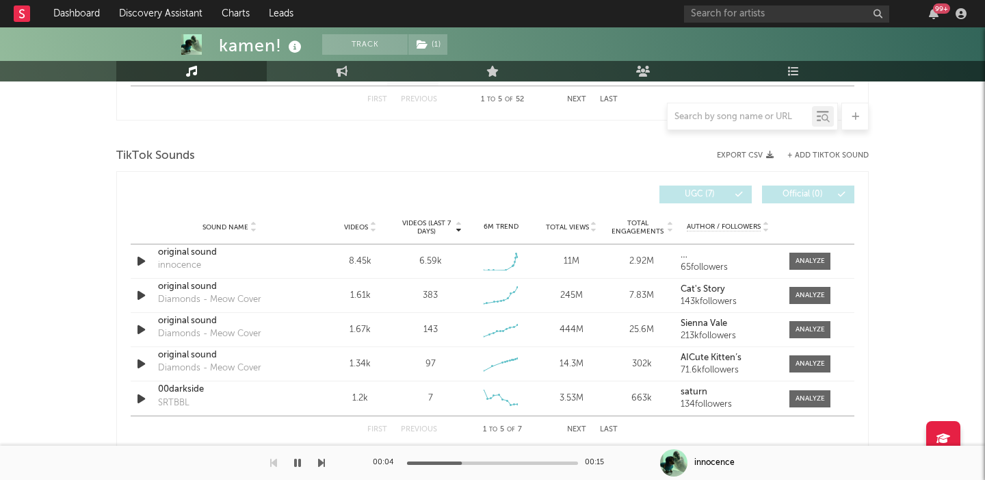
scroll to position [777, 0]
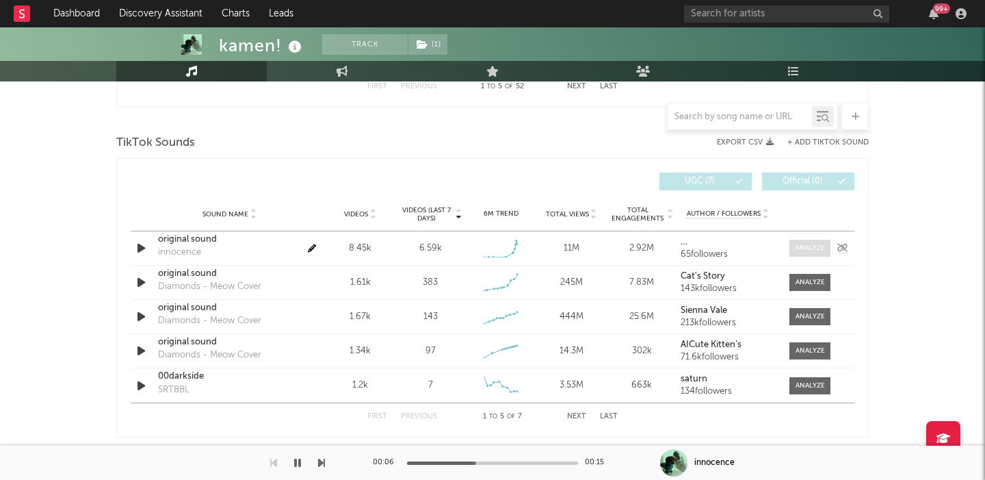
click at [802, 252] on div at bounding box center [810, 248] width 29 height 10
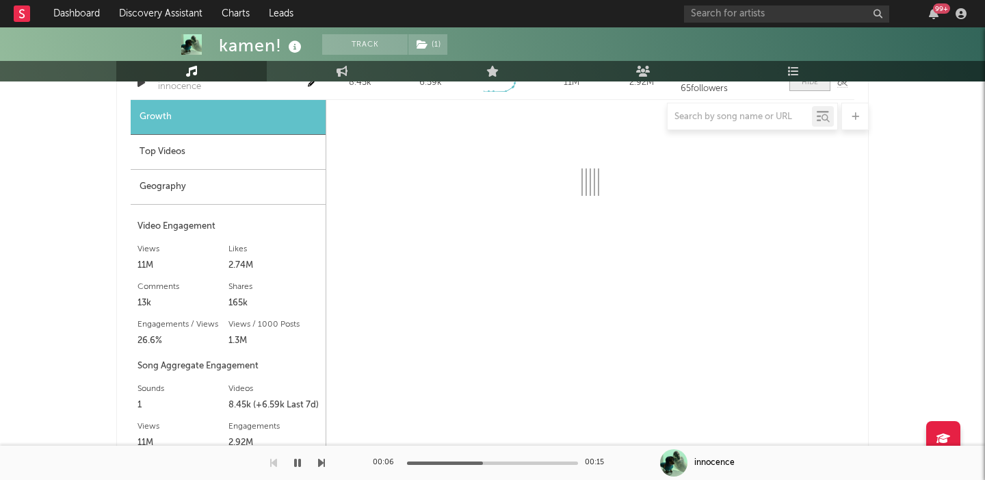
select select "1w"
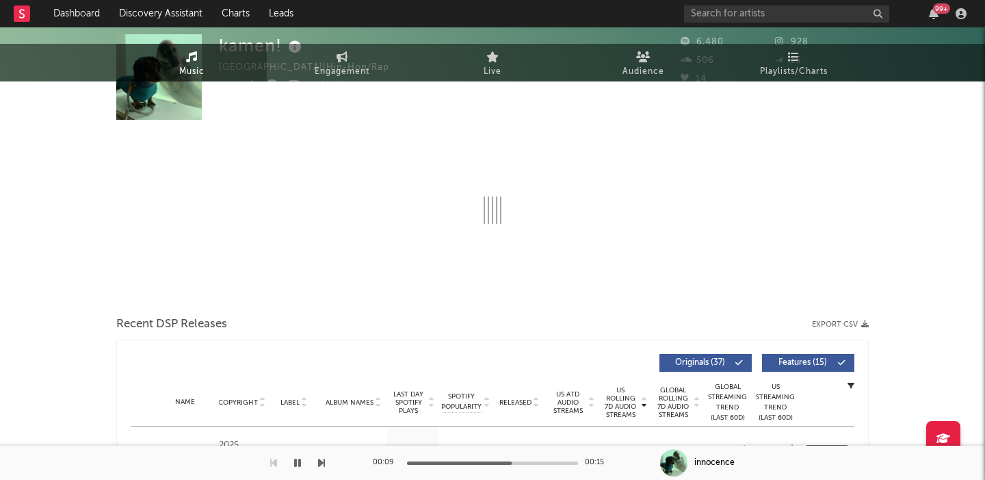
scroll to position [0, 0]
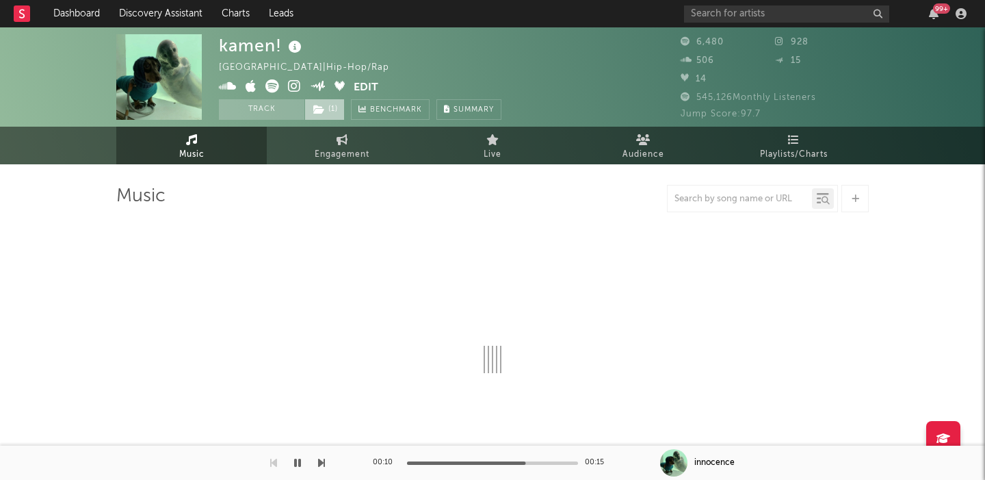
click at [331, 113] on span "( 1 )" at bounding box center [325, 109] width 40 height 21
click at [333, 115] on span "( 1 )" at bounding box center [325, 109] width 40 height 21
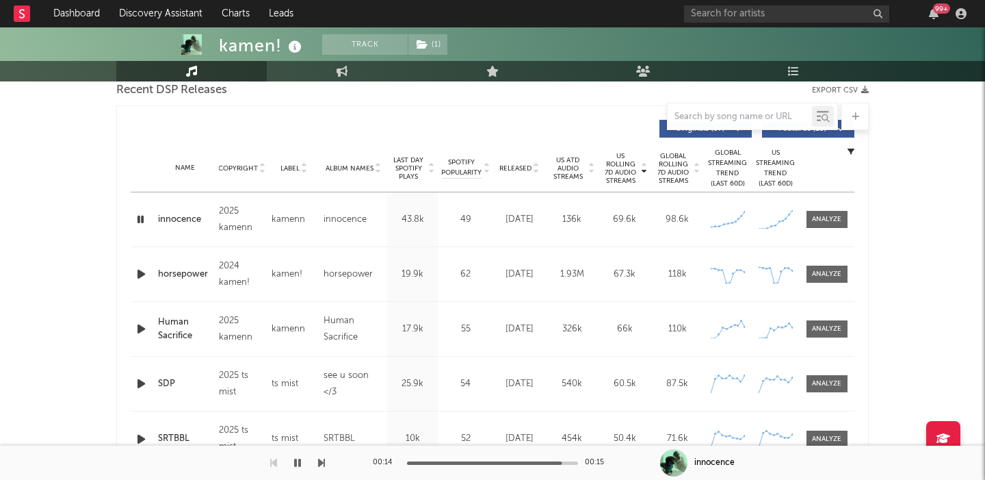
scroll to position [383, 0]
click at [144, 278] on icon "button" at bounding box center [141, 274] width 14 height 17
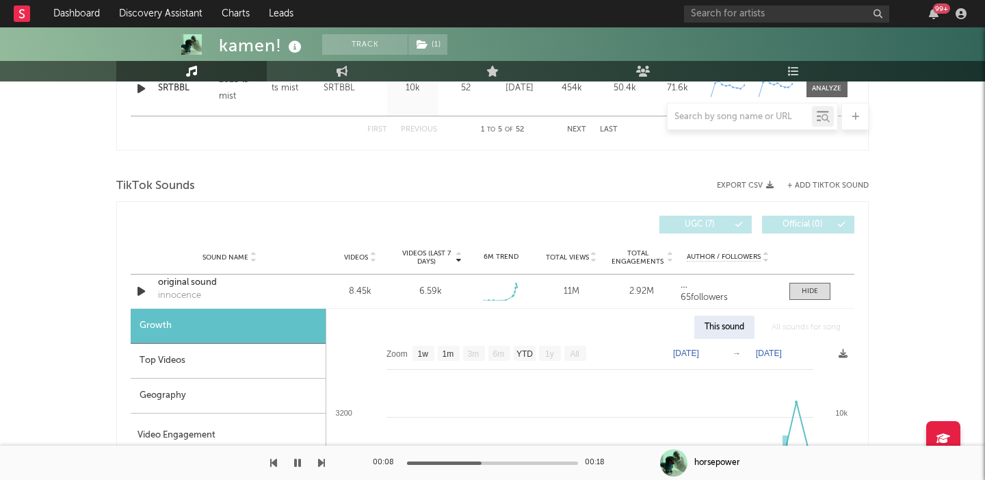
scroll to position [0, 0]
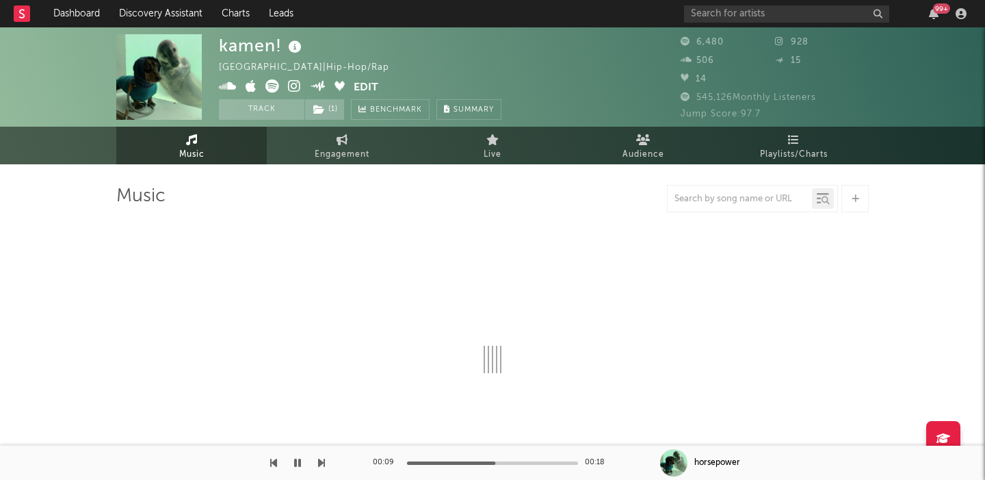
click at [293, 86] on icon at bounding box center [294, 86] width 13 height 14
click at [272, 88] on icon at bounding box center [273, 86] width 14 height 14
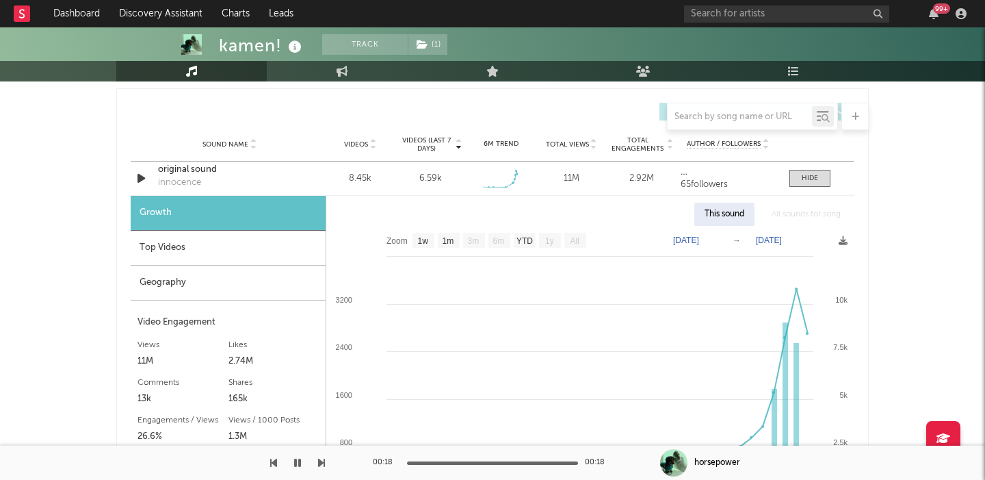
scroll to position [846, 0]
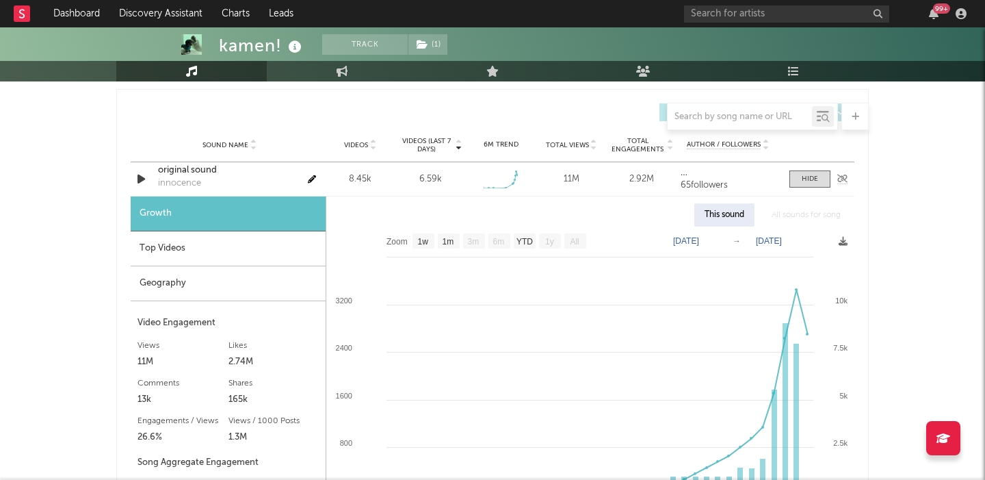
click at [141, 180] on icon "button" at bounding box center [141, 178] width 14 height 17
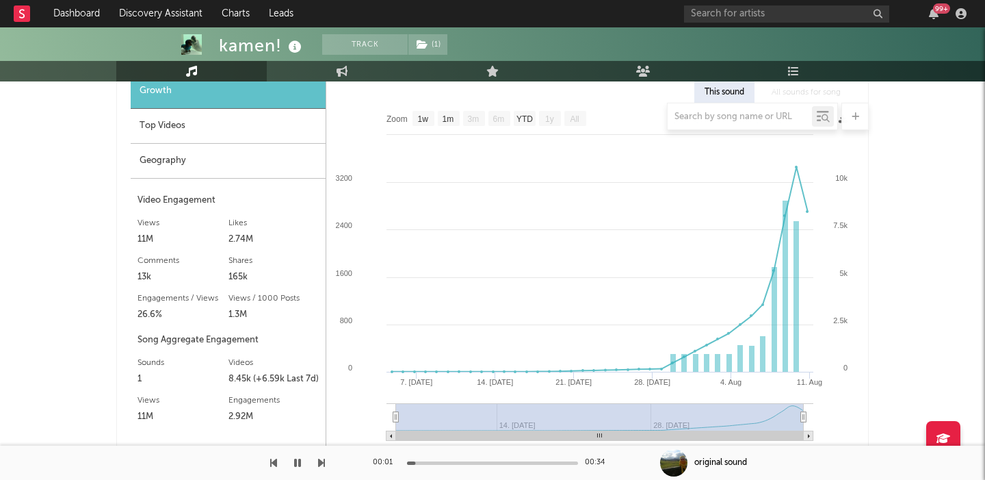
scroll to position [896, 0]
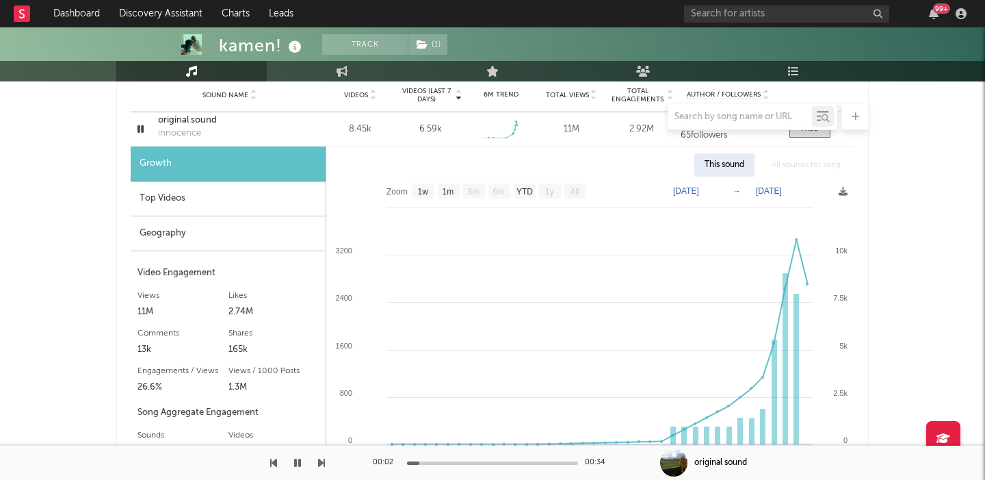
click at [190, 114] on div at bounding box center [492, 116] width 753 height 27
click at [192, 116] on div at bounding box center [492, 116] width 753 height 27
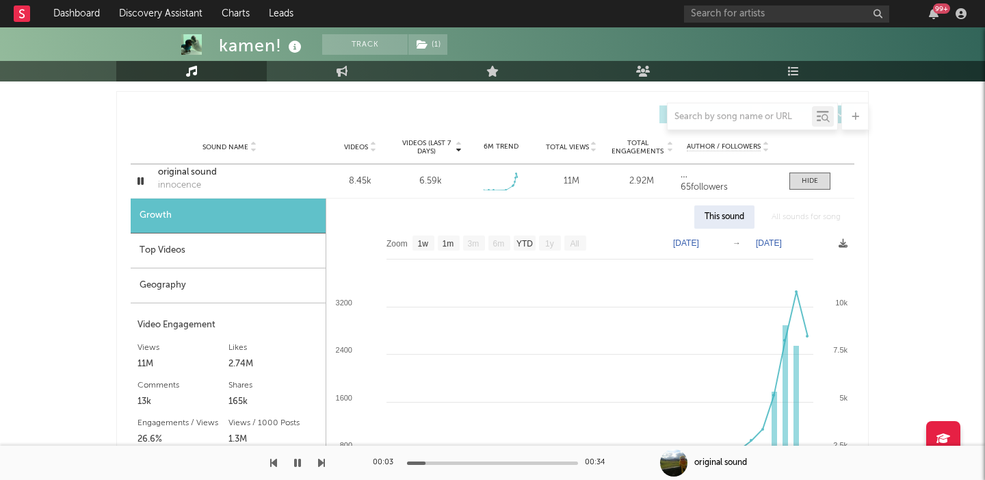
scroll to position [829, 0]
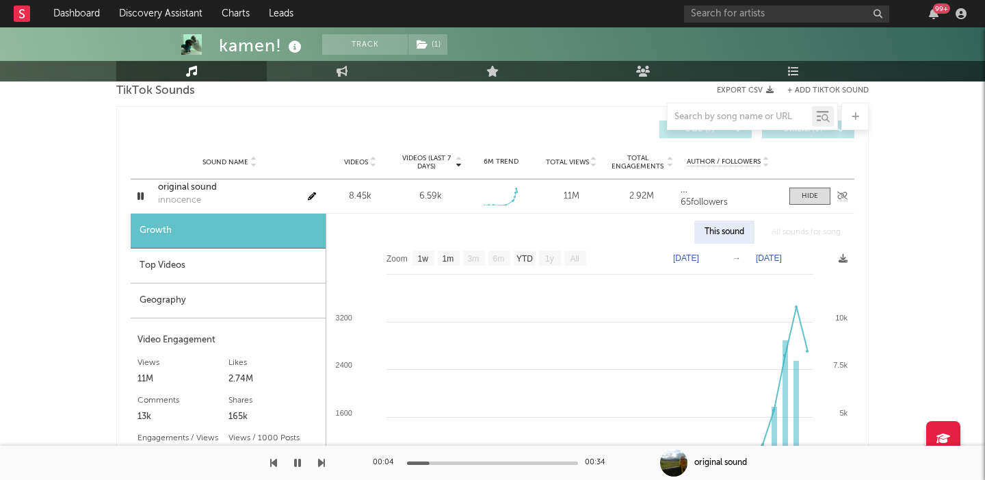
click at [200, 185] on div "original sound" at bounding box center [229, 188] width 143 height 14
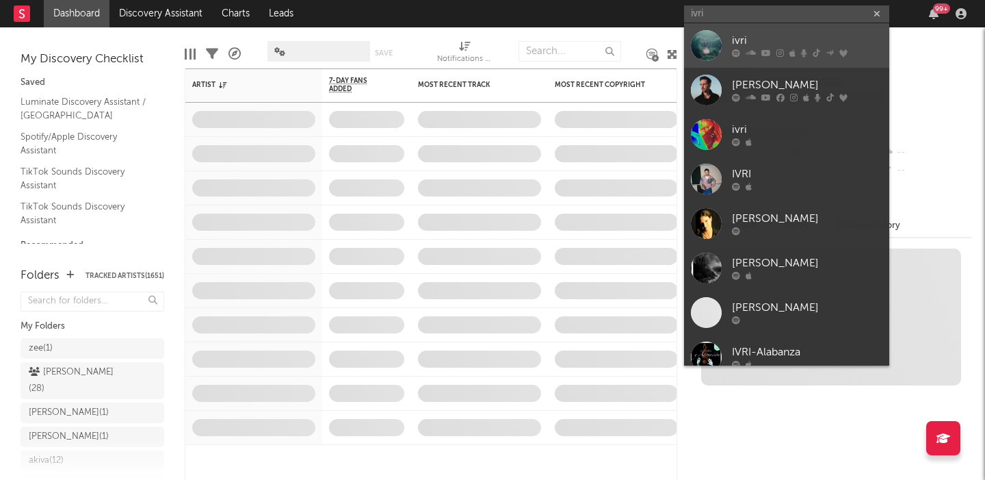
type input "ivri"
click at [790, 36] on div "ivri" at bounding box center [807, 41] width 151 height 16
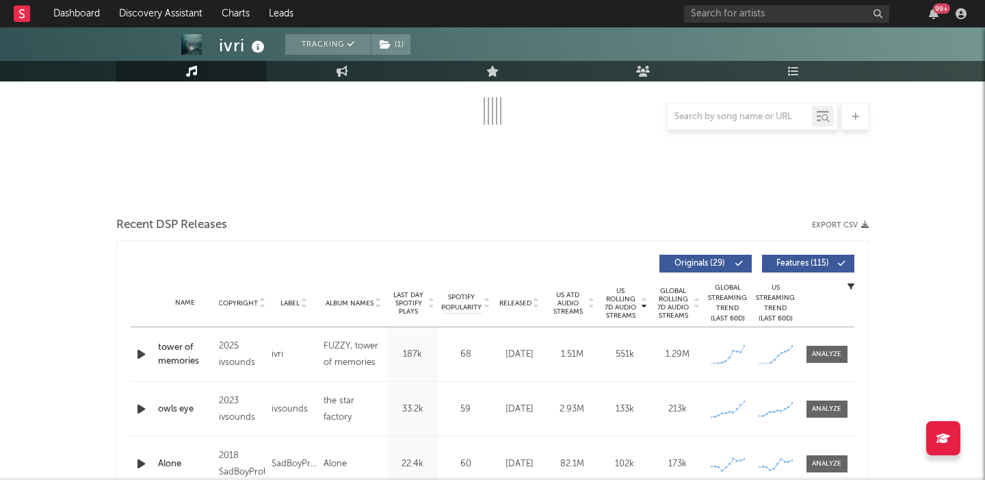
scroll to position [262, 0]
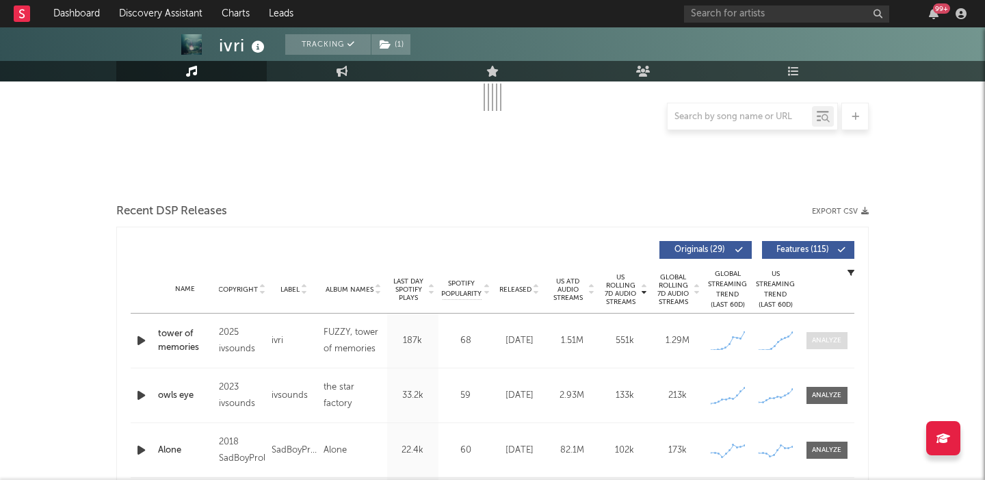
click at [828, 333] on span at bounding box center [827, 340] width 41 height 17
select select "6m"
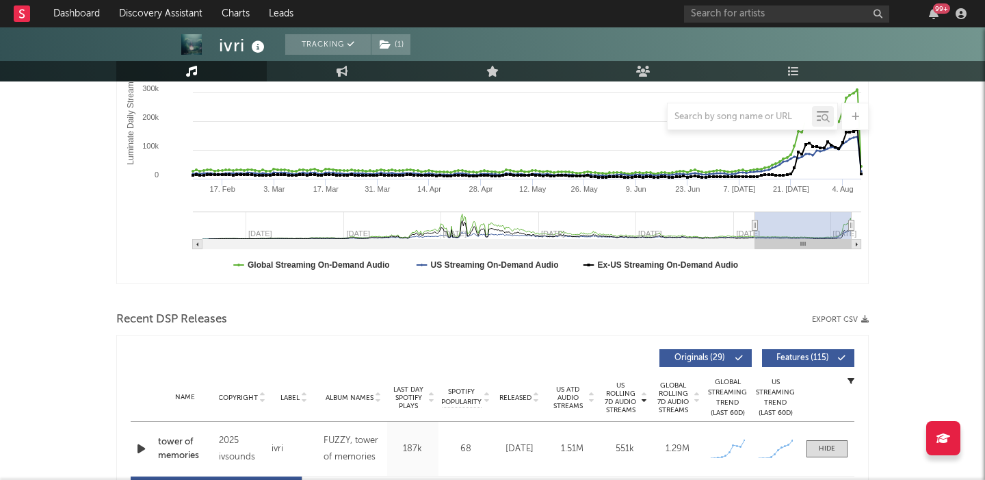
scroll to position [370, 0]
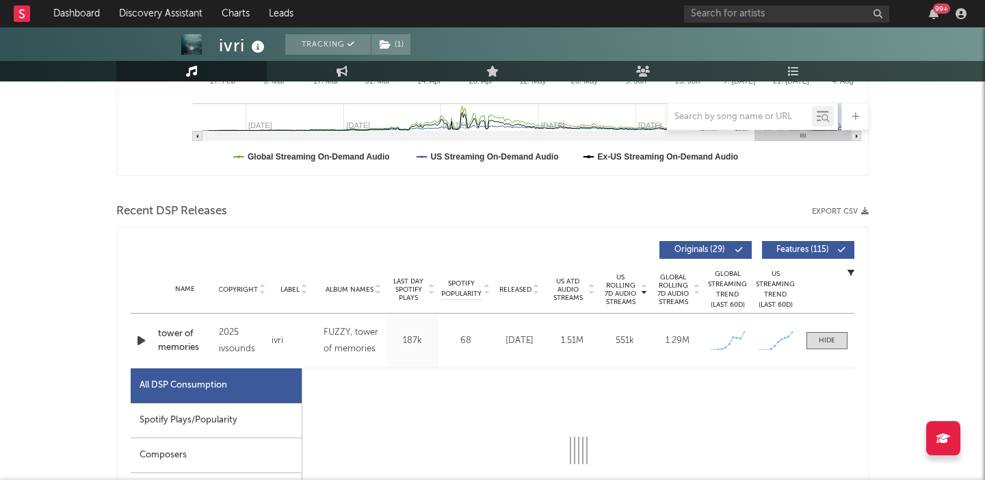
select select "1w"
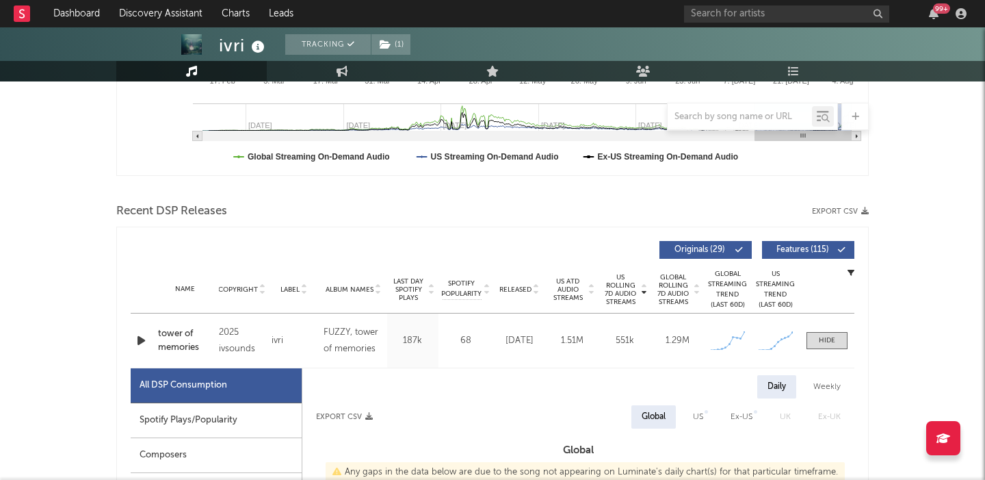
click at [143, 346] on icon "button" at bounding box center [141, 340] width 14 height 17
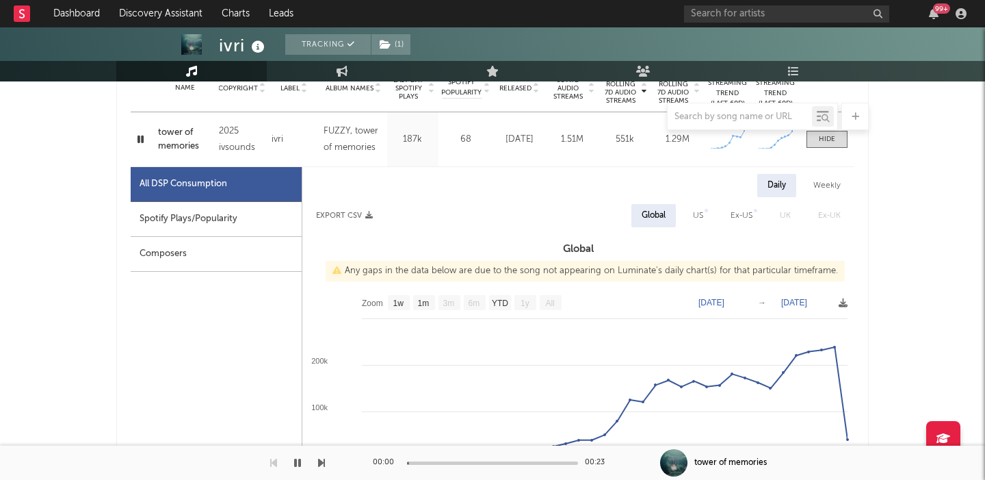
scroll to position [575, 0]
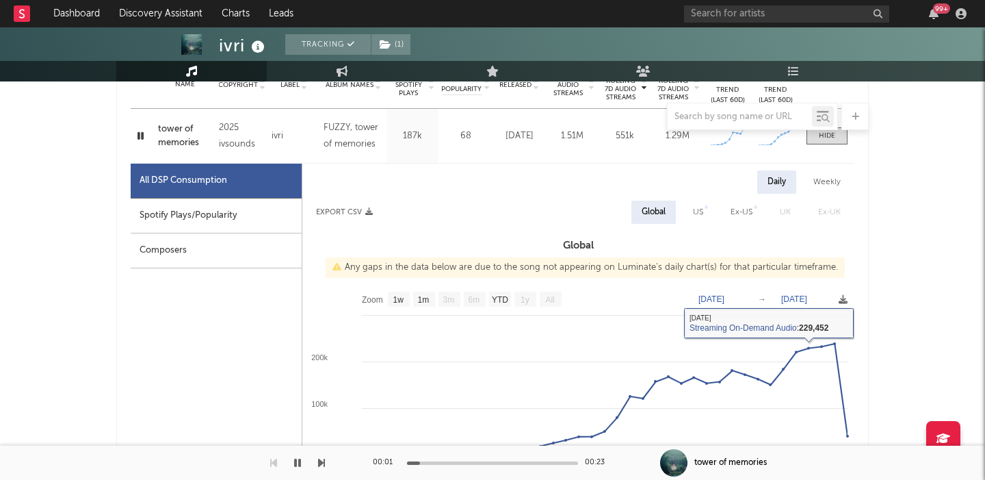
click at [697, 211] on div "US" at bounding box center [698, 212] width 10 height 16
select select "1w"
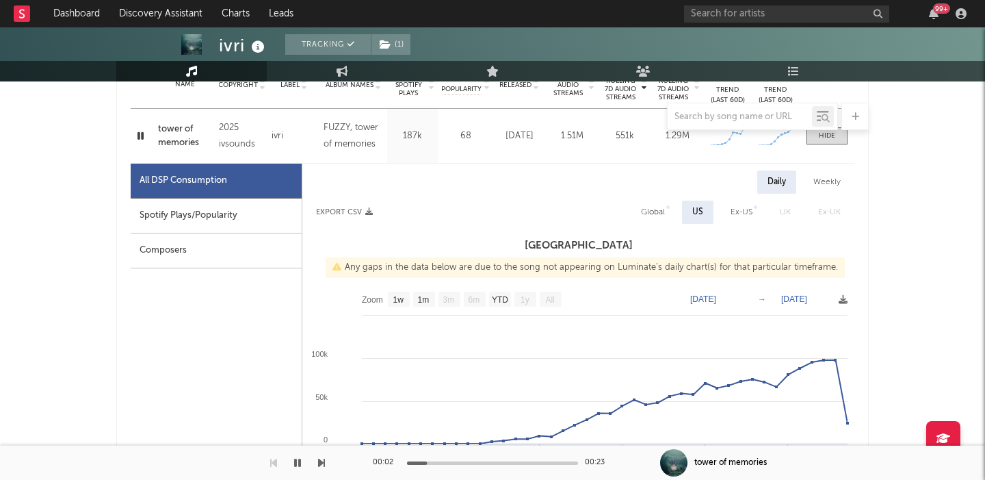
click at [258, 212] on div "Spotify Plays/Popularity" at bounding box center [216, 215] width 171 height 35
select select "1w"
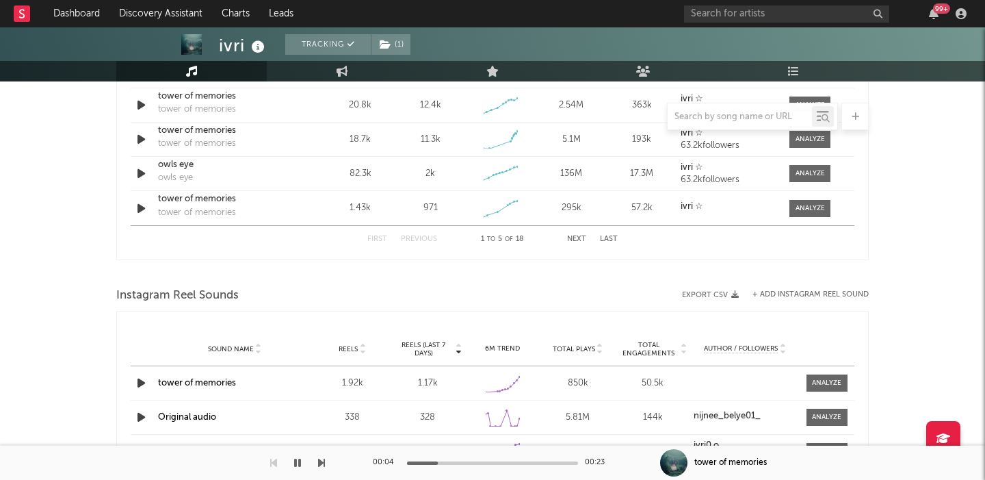
scroll to position [1577, 0]
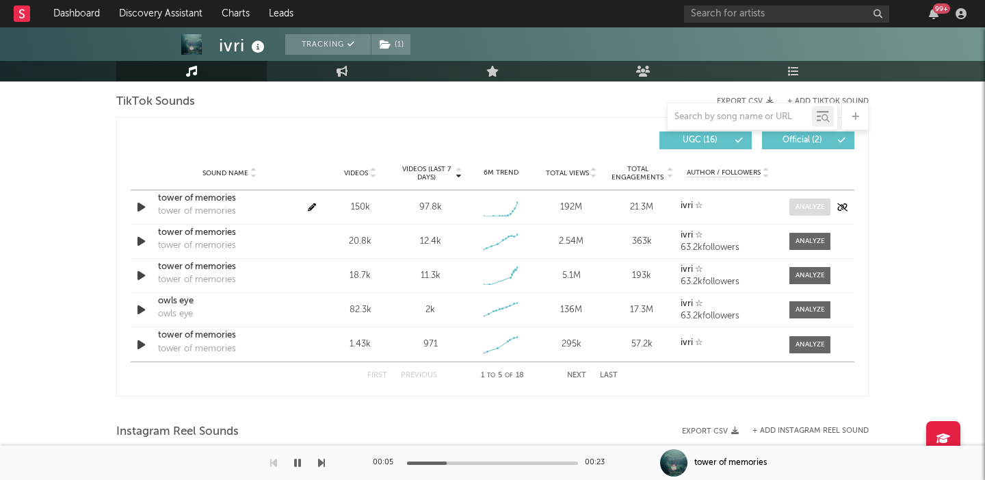
click at [807, 202] on div at bounding box center [810, 207] width 29 height 10
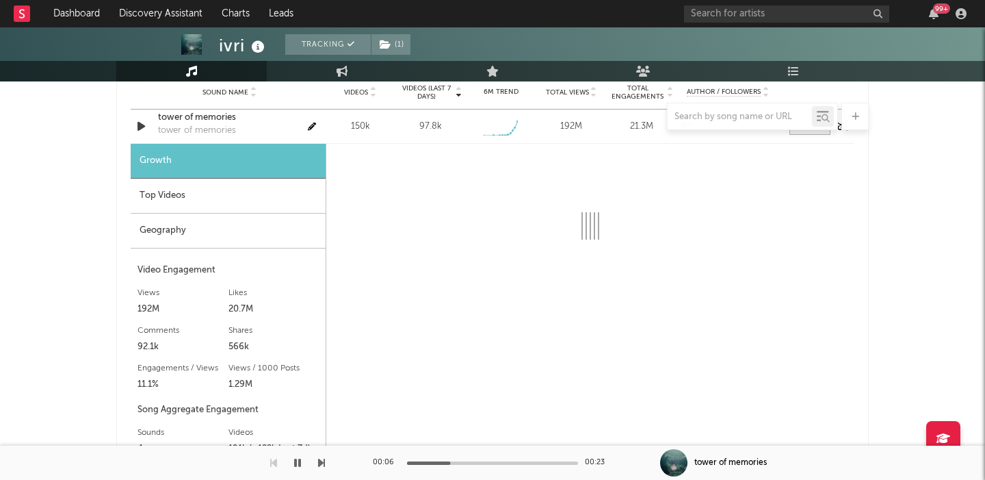
select select "1w"
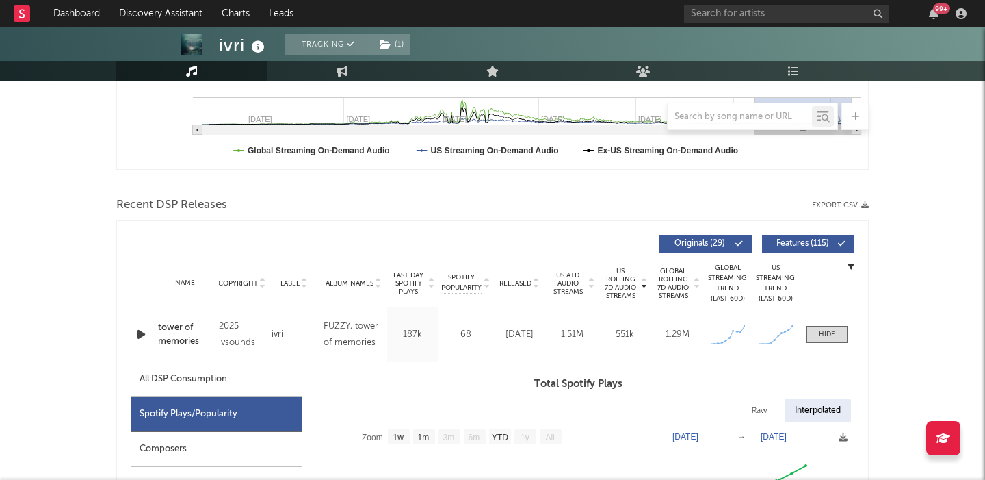
scroll to position [0, 0]
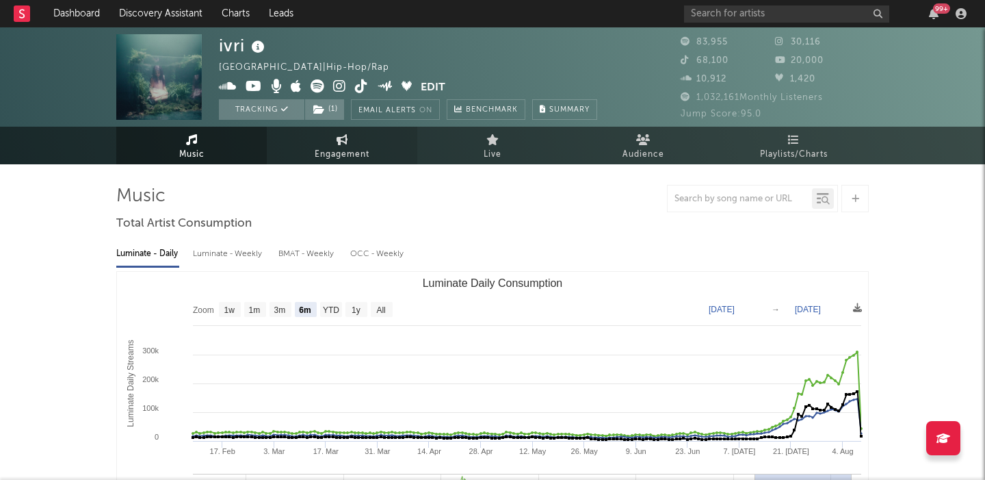
click at [318, 146] on link "Engagement" at bounding box center [342, 146] width 151 height 38
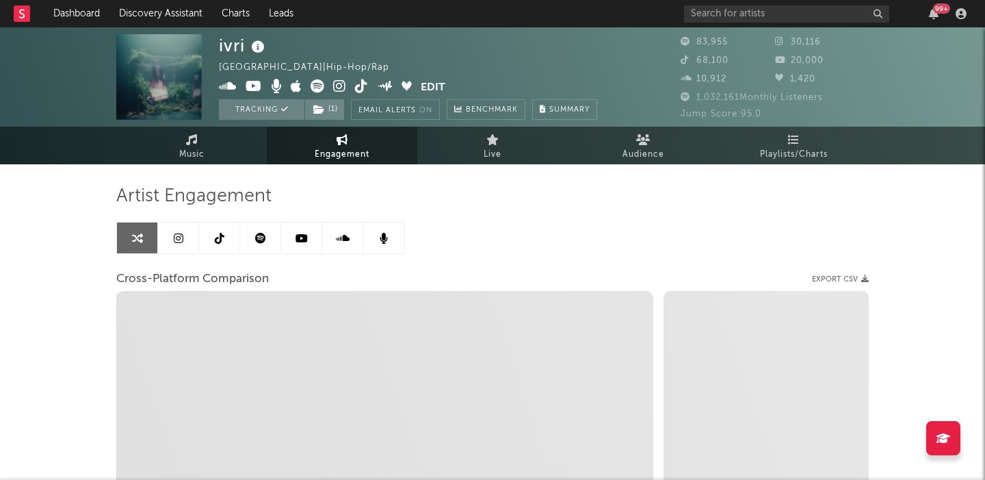
select select "1w"
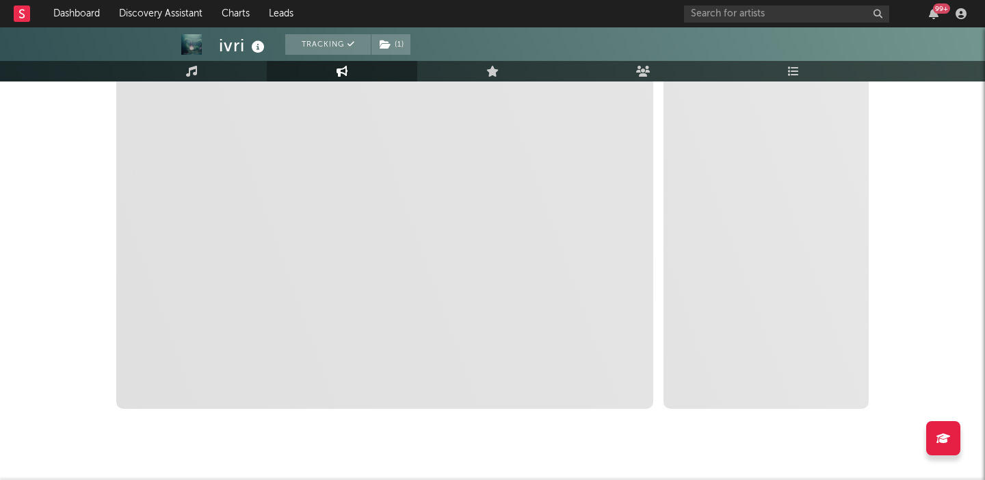
scroll to position [203, 0]
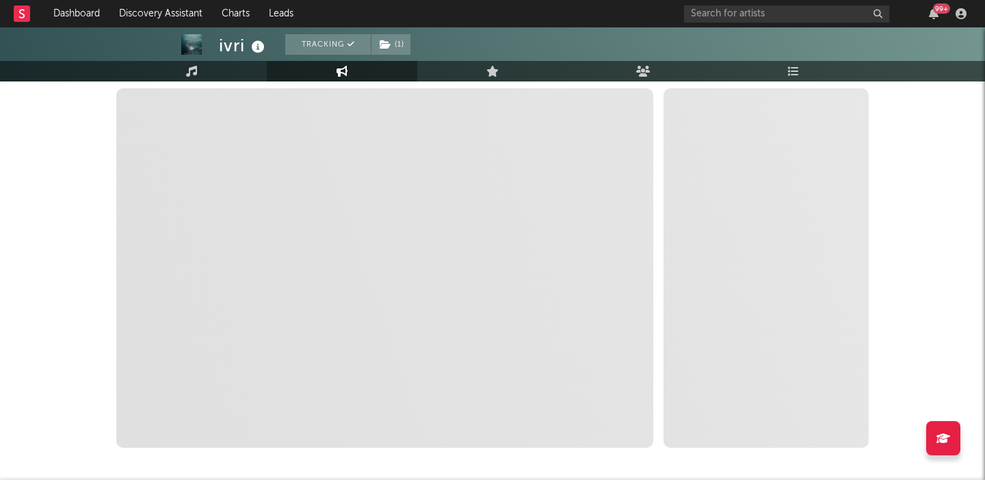
select select "1m"
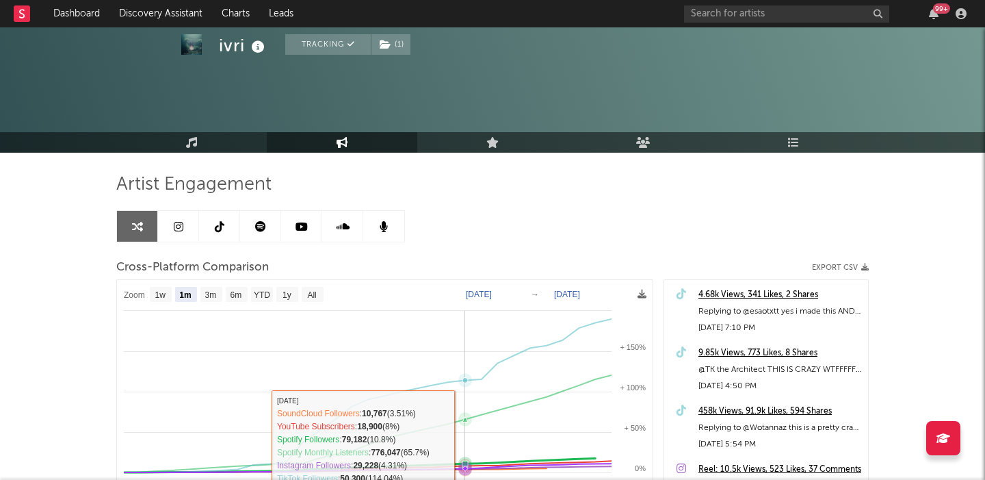
scroll to position [0, 0]
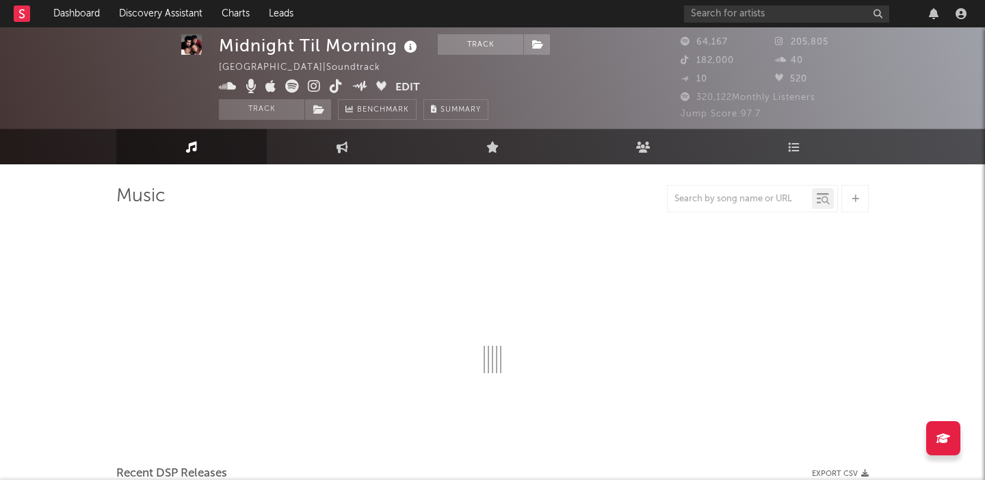
select select "1w"
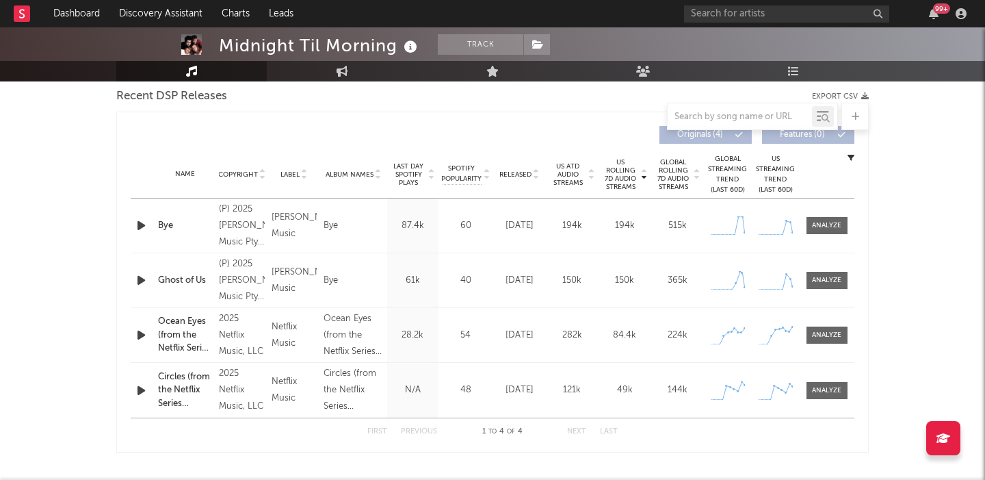
scroll to position [453, 0]
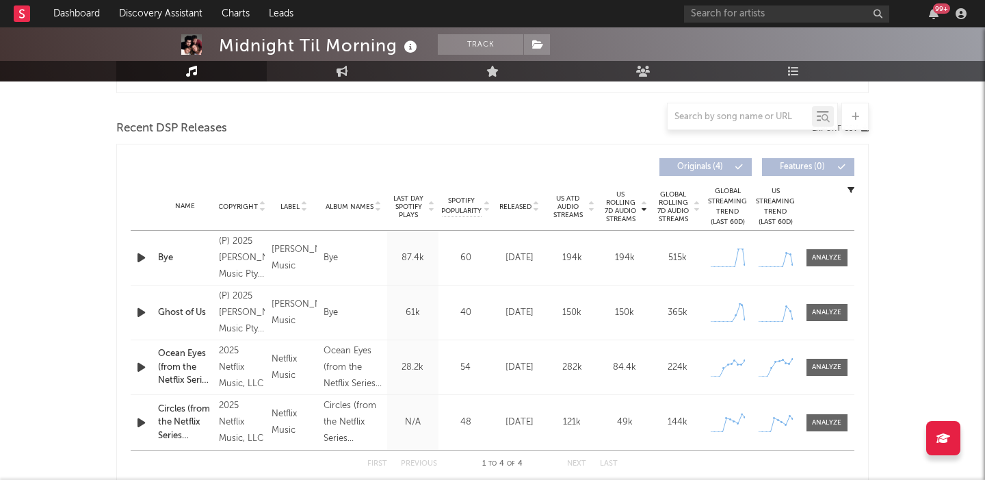
click at [144, 261] on icon "button" at bounding box center [141, 257] width 14 height 17
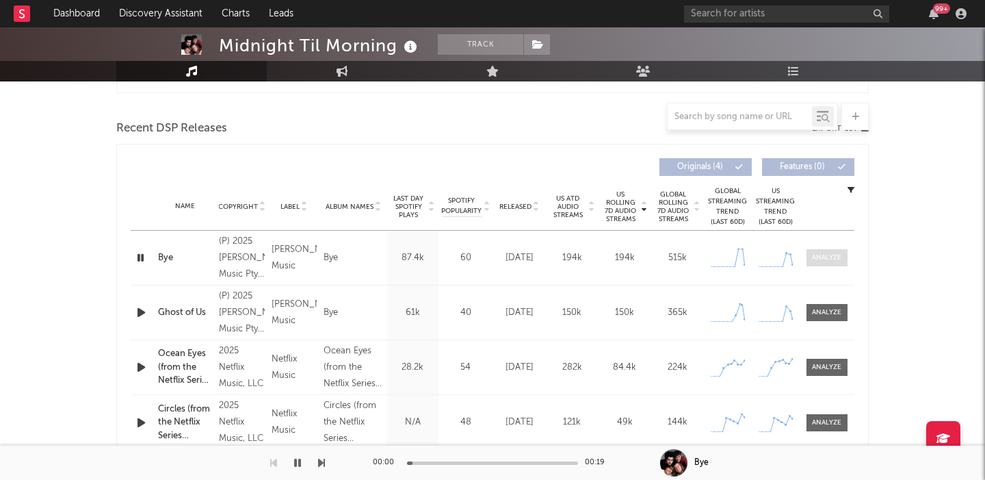
click at [821, 254] on div at bounding box center [826, 257] width 29 height 10
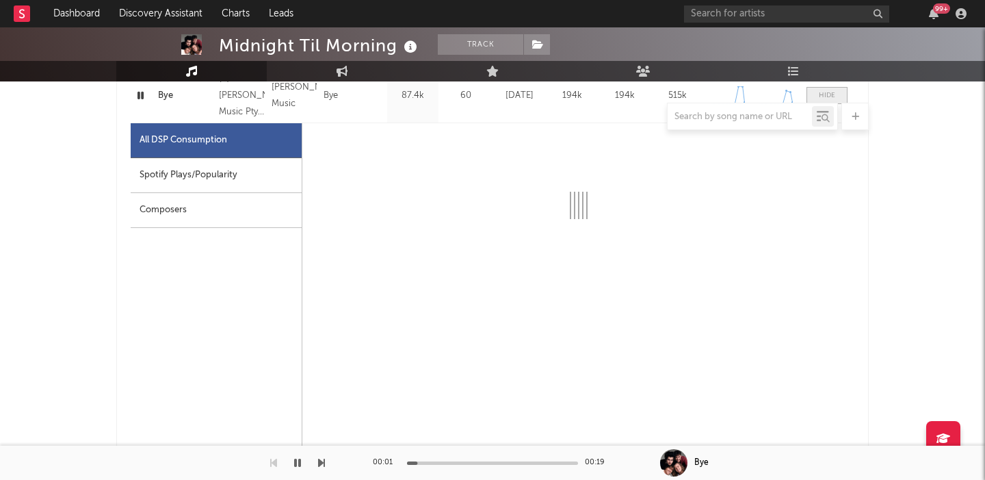
select select "1w"
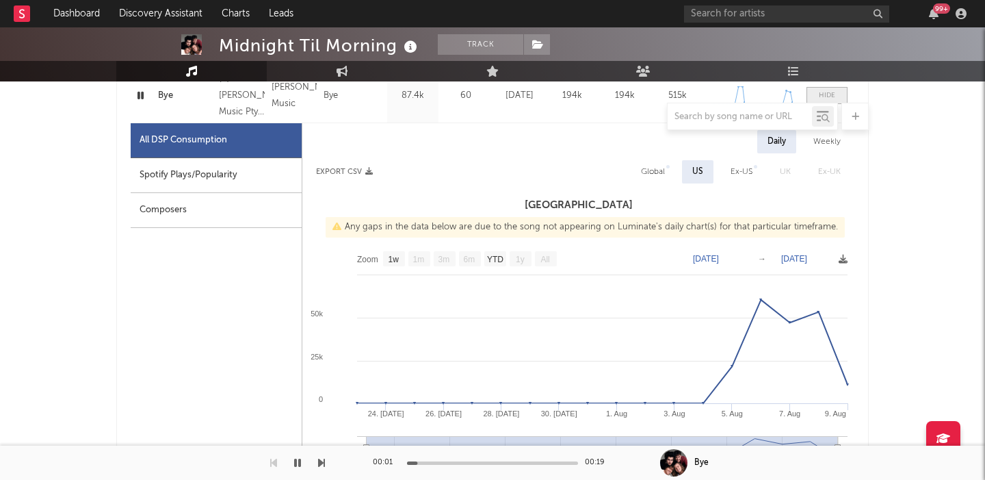
scroll to position [642, 0]
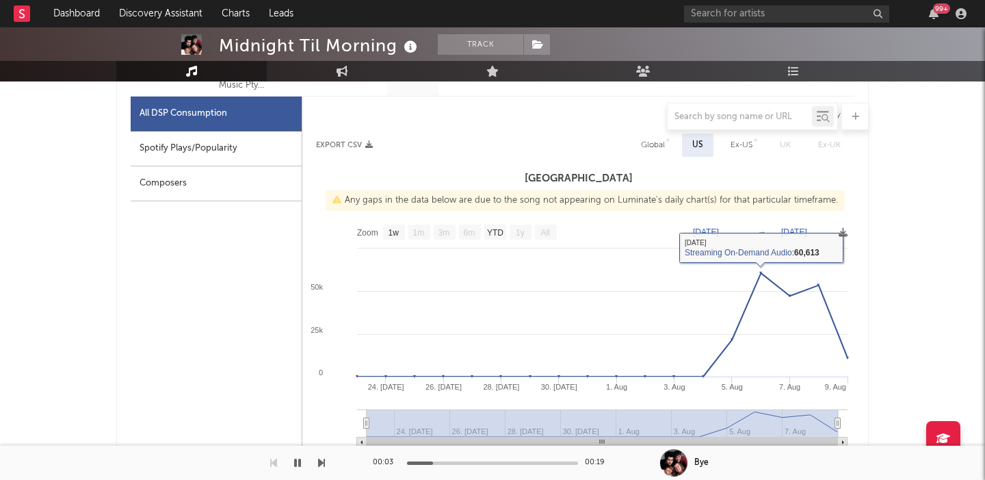
click at [192, 148] on div "Spotify Plays/Popularity" at bounding box center [216, 148] width 171 height 35
select select "1w"
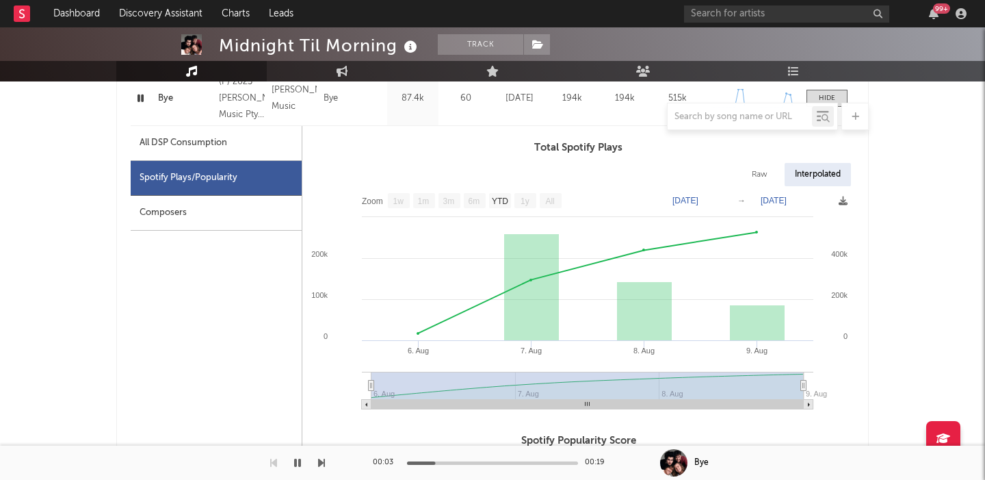
scroll to position [609, 0]
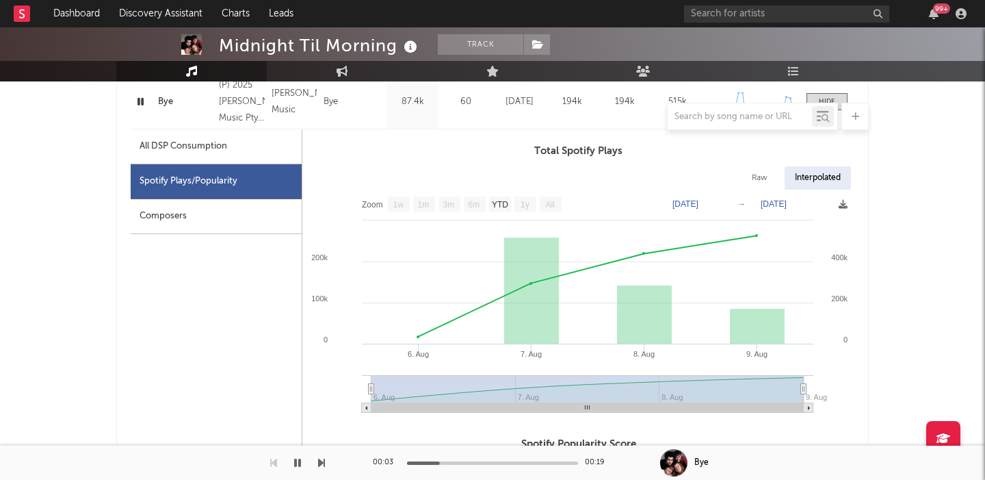
click at [757, 173] on div "Raw" at bounding box center [760, 177] width 36 height 23
select select "1w"
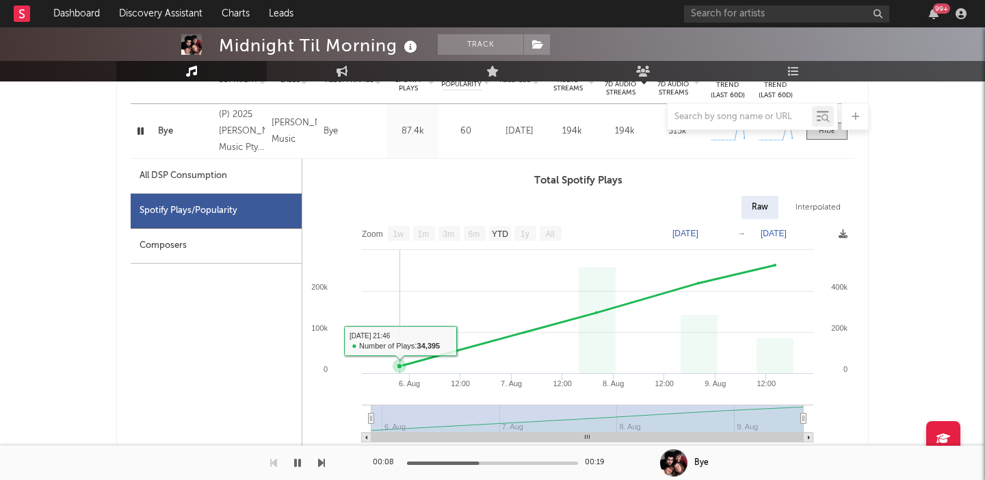
scroll to position [569, 0]
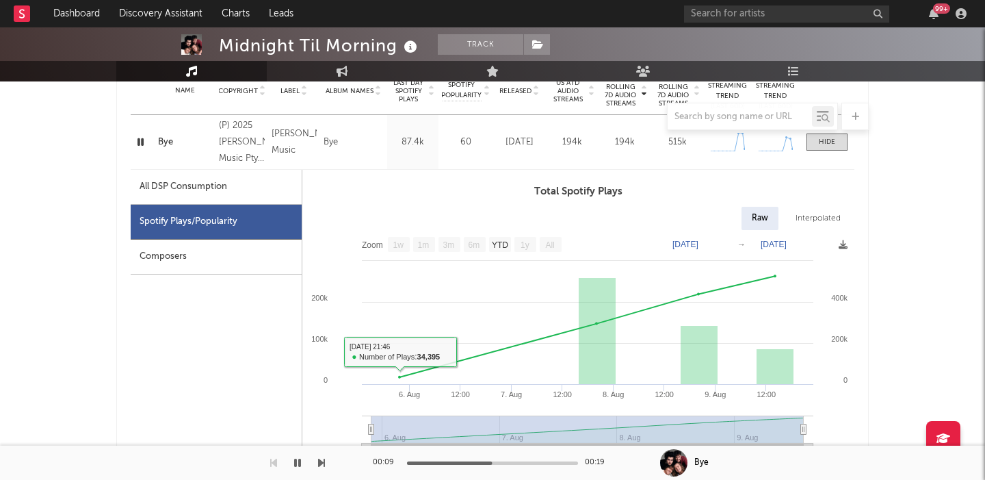
click at [237, 179] on div "All DSP Consumption" at bounding box center [216, 187] width 171 height 35
select select "1w"
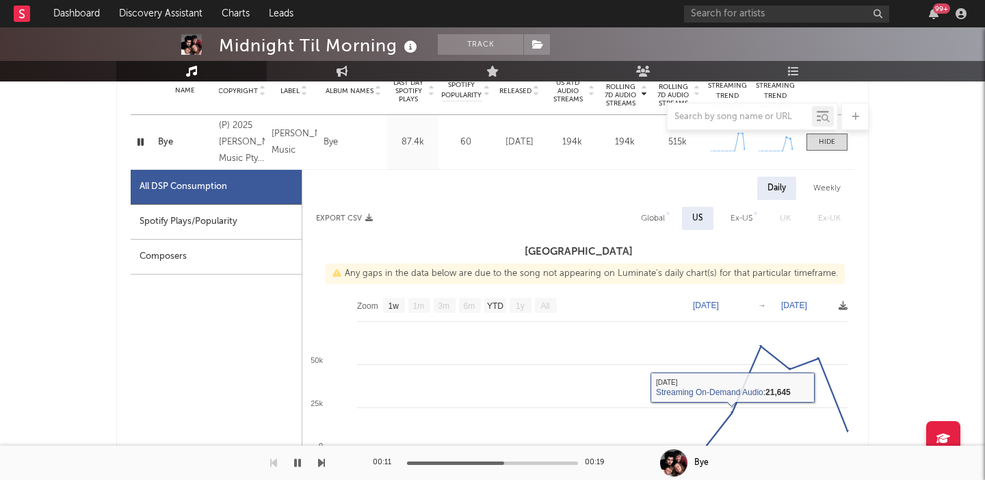
click at [662, 218] on div "Global" at bounding box center [653, 218] width 24 height 16
select select "1w"
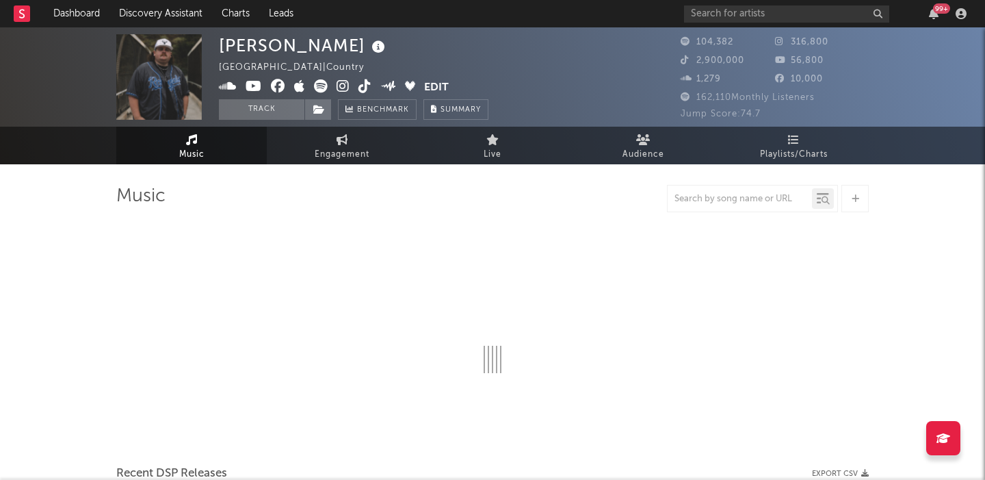
select select "6m"
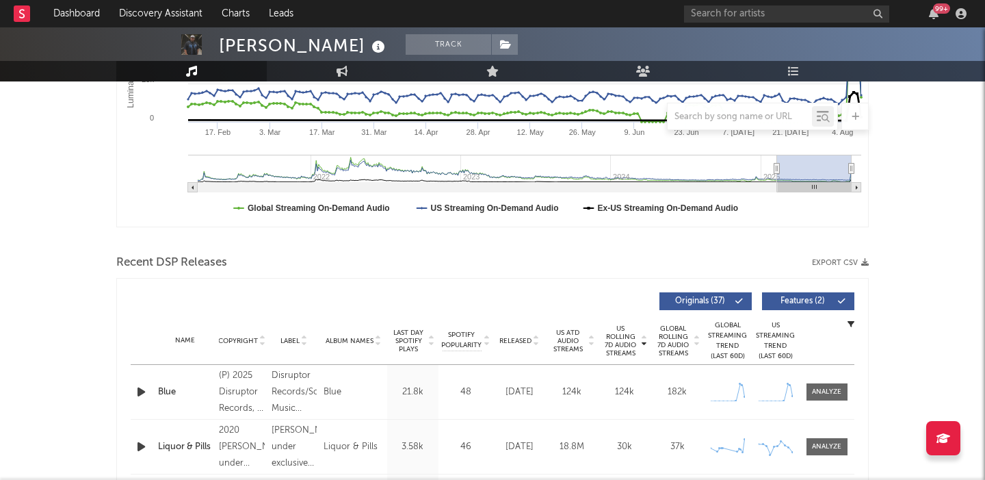
scroll to position [356, 0]
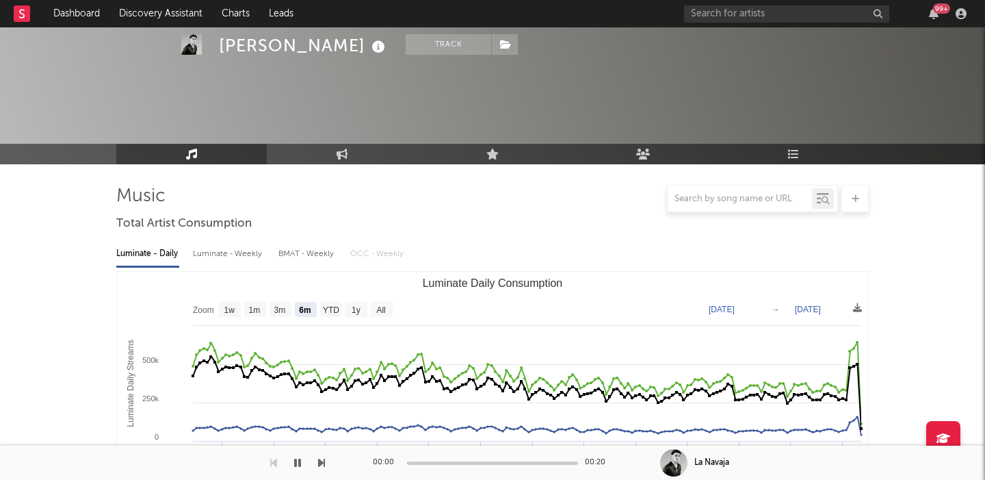
select select "6m"
